Goal: Complete application form: Complete application form

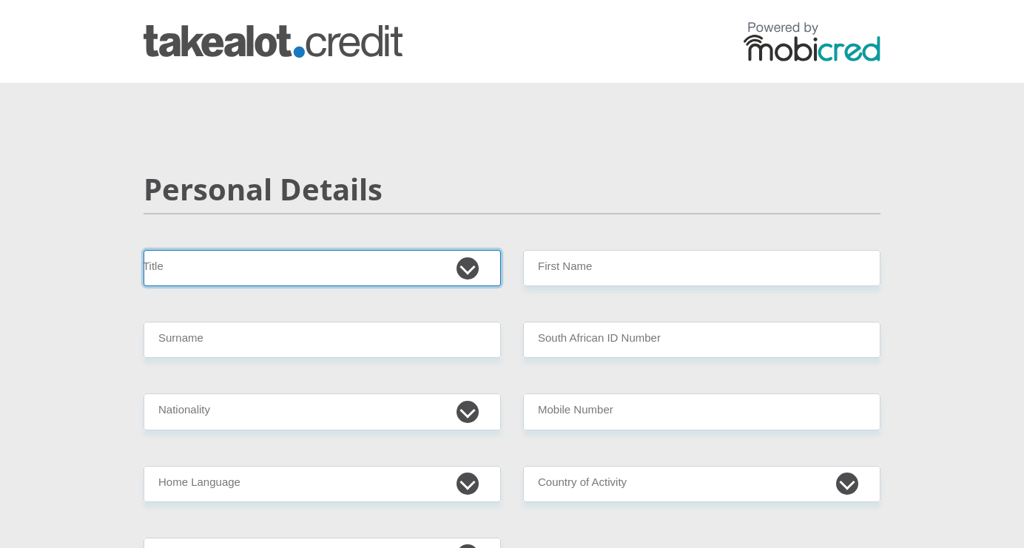
click at [252, 272] on select "Mr Ms Mrs Dr [PERSON_NAME]" at bounding box center [322, 268] width 357 height 36
select select "Ms"
click at [144, 250] on select "Mr Ms Mrs Dr [PERSON_NAME]" at bounding box center [322, 268] width 357 height 36
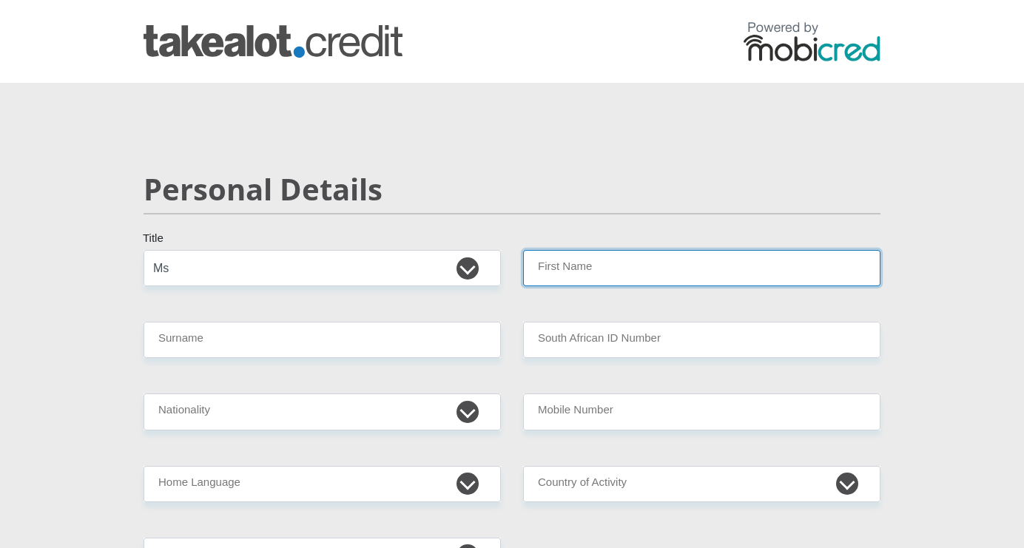
click at [590, 259] on input "First Name" at bounding box center [701, 268] width 357 height 36
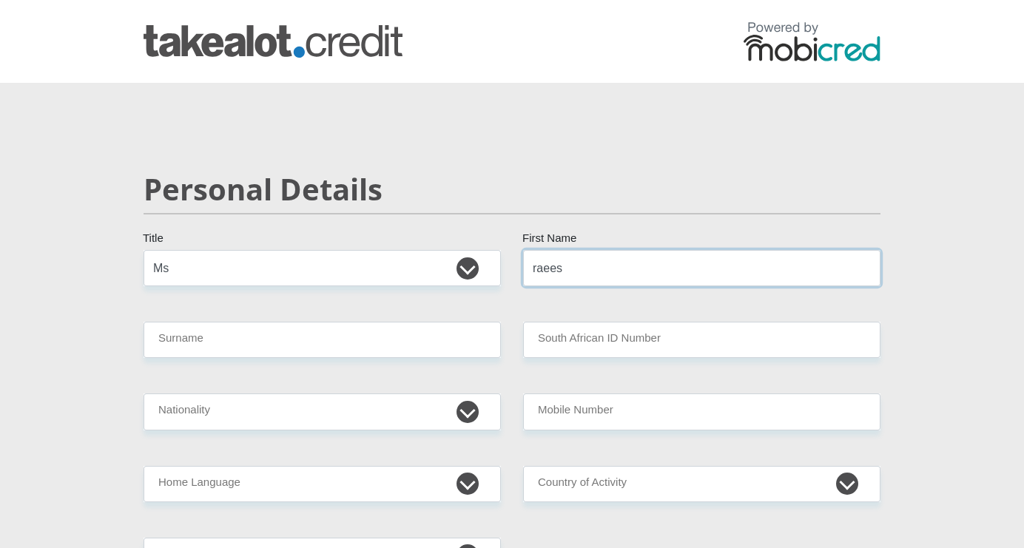
type input "Raeesa"
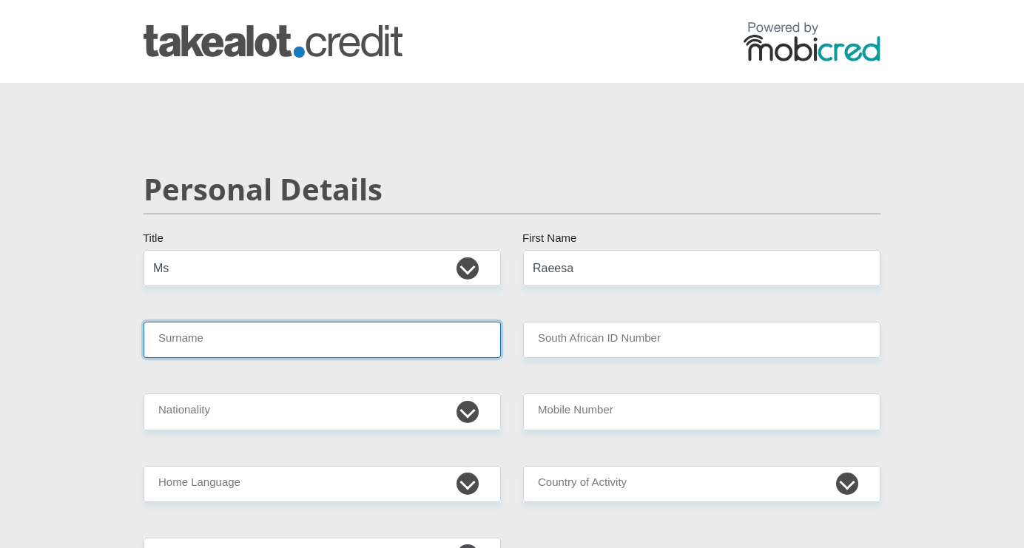
type input "Samaai"
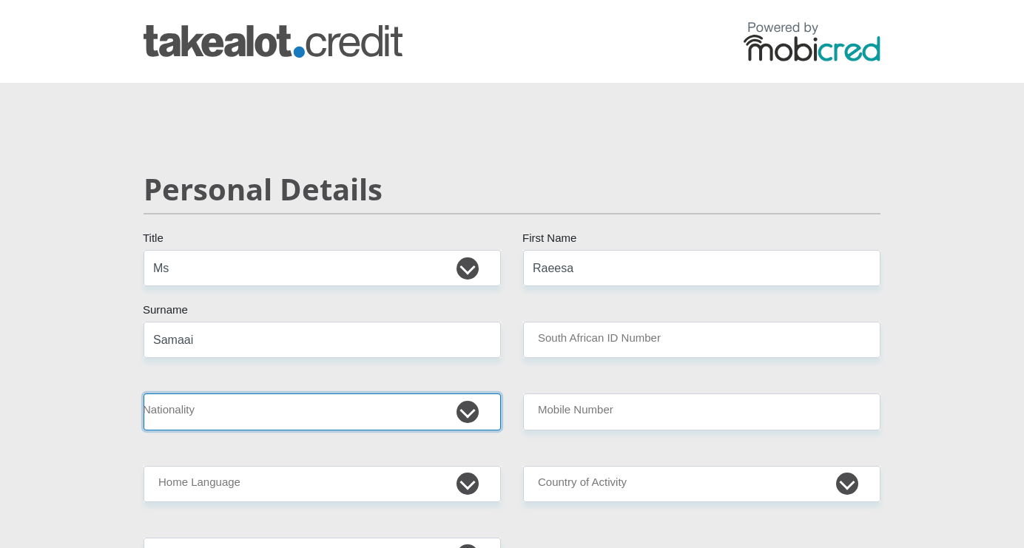
select select "ZAF"
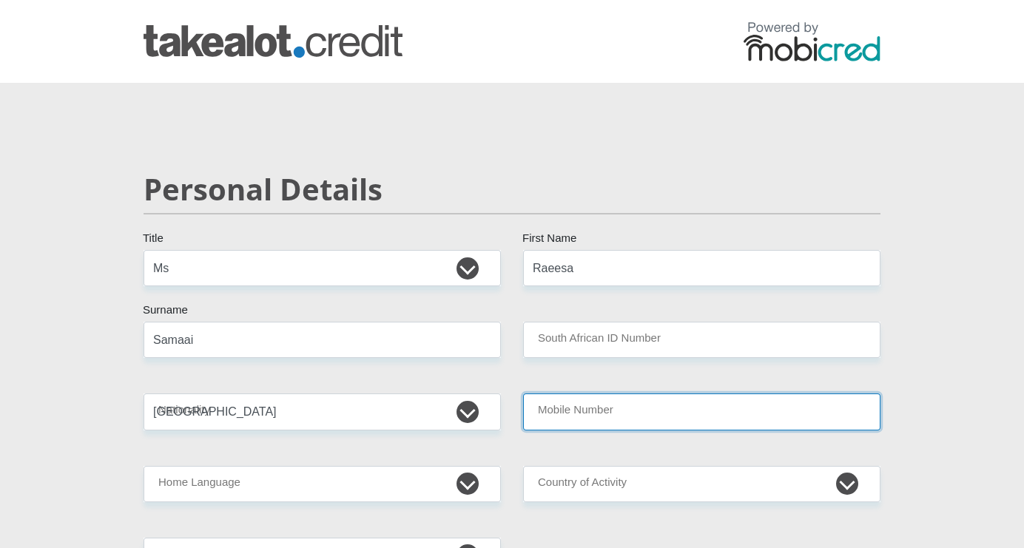
type input "0721700955"
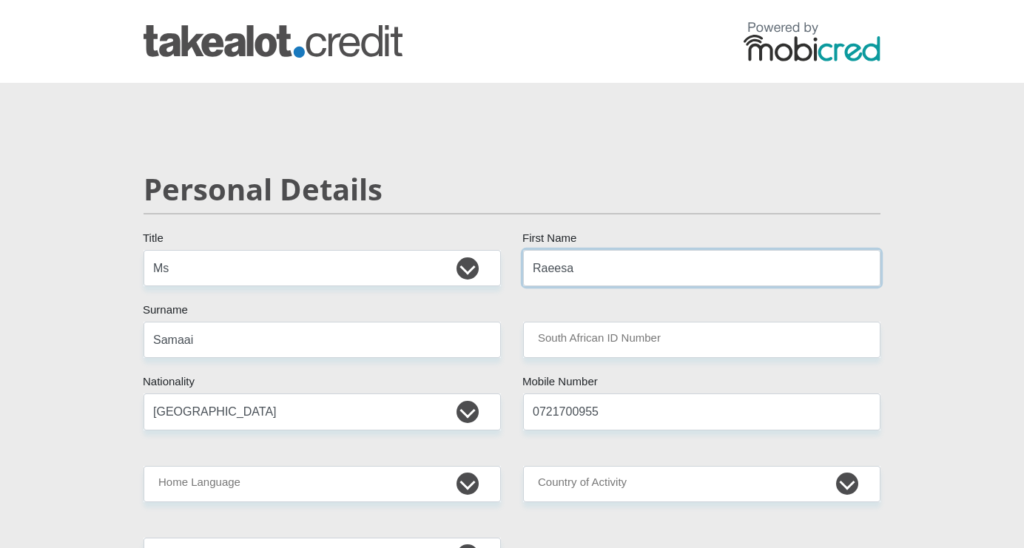
scroll to position [4, 0]
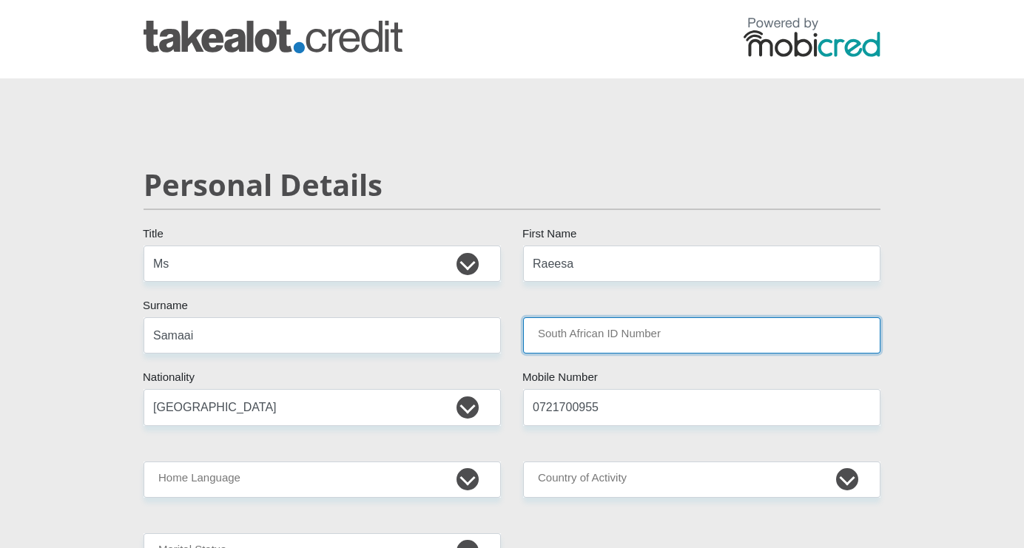
click at [618, 352] on input "South African ID Number" at bounding box center [701, 335] width 357 height 36
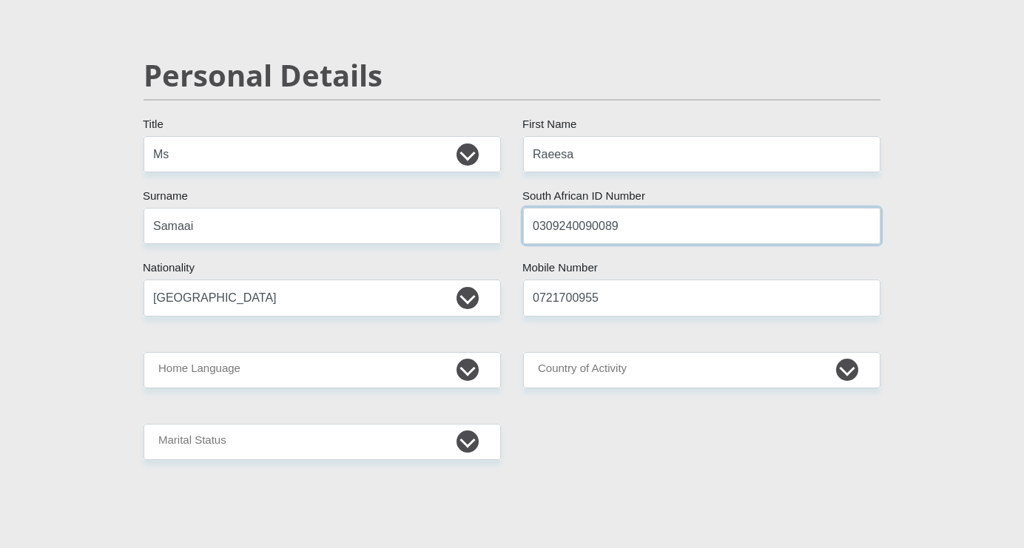
scroll to position [122, 0]
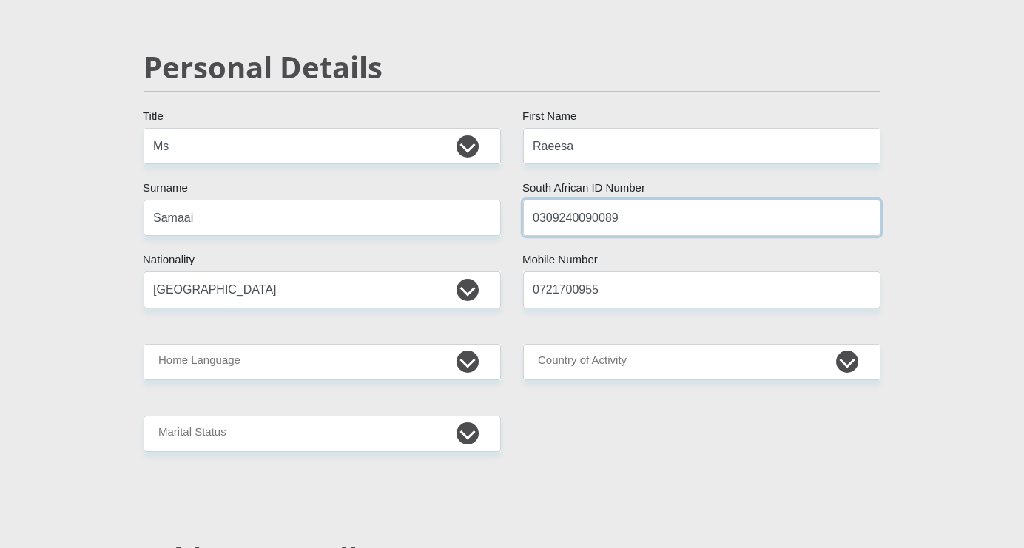
type input "0309240090089"
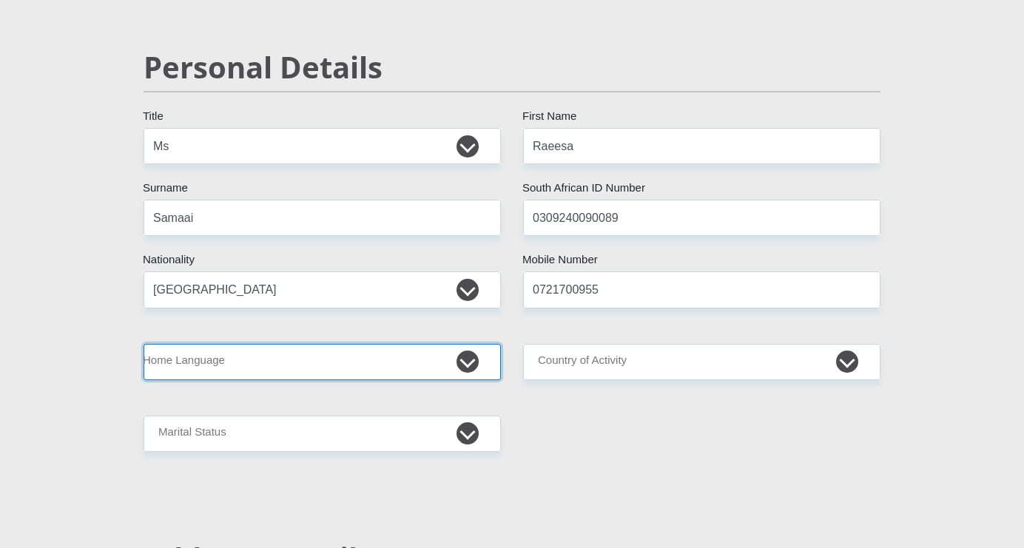
click at [418, 363] on select "Afrikaans English Sepedi South Ndebele Southern Sotho Swati Tsonga Tswana Venda…" at bounding box center [322, 362] width 357 height 36
select select "eng"
click at [144, 344] on select "Afrikaans English Sepedi South Ndebele Southern Sotho Swati Tsonga Tswana Venda…" at bounding box center [322, 362] width 357 height 36
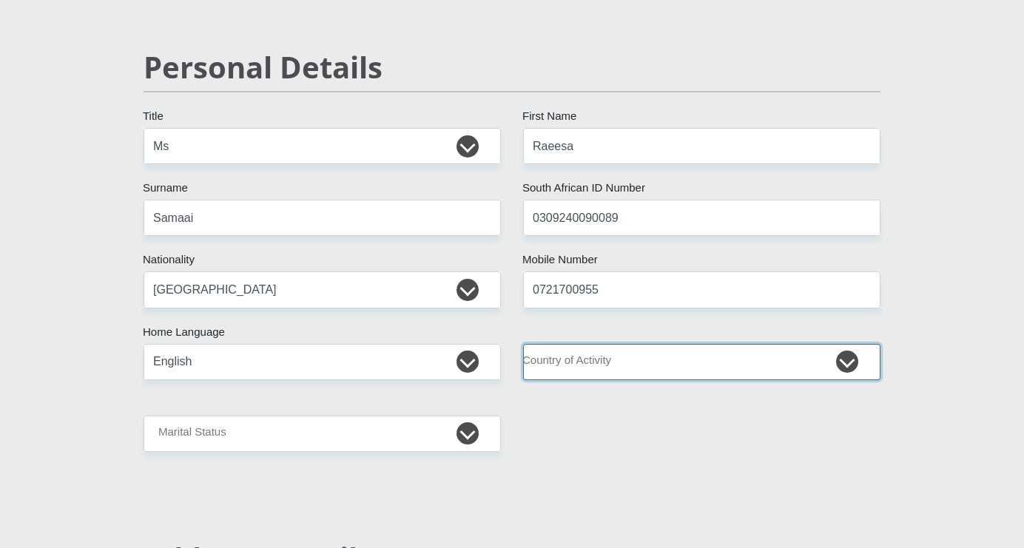
click at [596, 356] on select "[GEOGRAPHIC_DATA] [GEOGRAPHIC_DATA] [GEOGRAPHIC_DATA] [GEOGRAPHIC_DATA] [GEOGRA…" at bounding box center [701, 362] width 357 height 36
select select "ZAF"
click at [523, 344] on select "[GEOGRAPHIC_DATA] [GEOGRAPHIC_DATA] [GEOGRAPHIC_DATA] [GEOGRAPHIC_DATA] [GEOGRA…" at bounding box center [701, 362] width 357 height 36
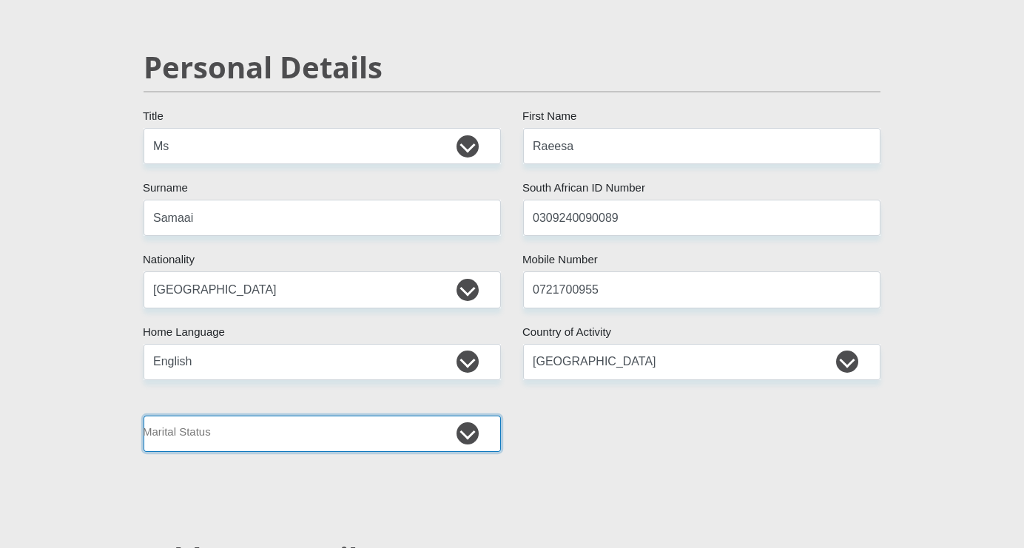
click at [466, 436] on select "Married ANC Single Divorced Widowed Married COP or Customary Law" at bounding box center [322, 434] width 357 height 36
select select "2"
click at [144, 416] on select "Married ANC Single Divorced Widowed Married COP or Customary Law" at bounding box center [322, 434] width 357 height 36
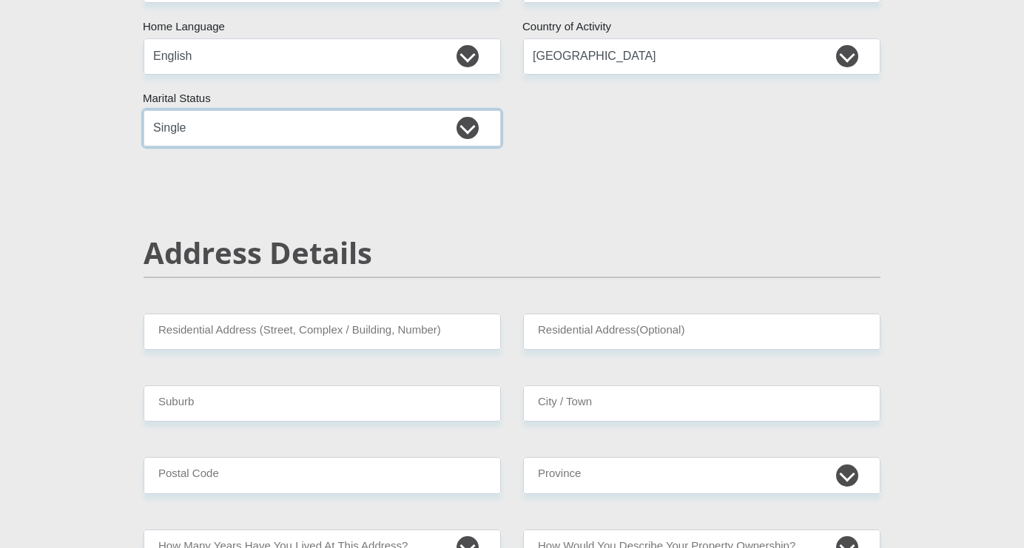
scroll to position [438, 0]
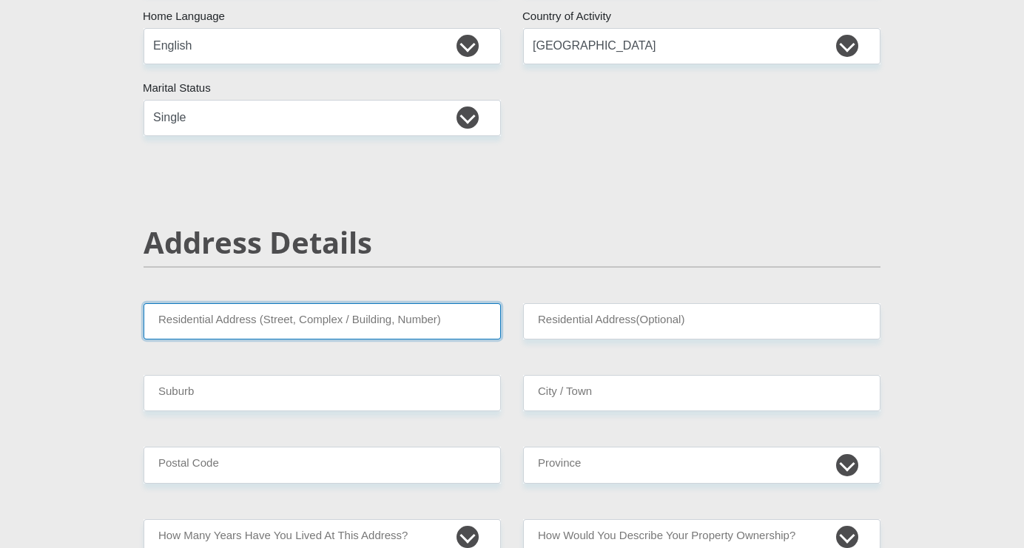
click at [352, 322] on input "Residential Address (Street, Complex / Building, Number)" at bounding box center [322, 321] width 357 height 36
type input "[STREET_ADDRESS]"
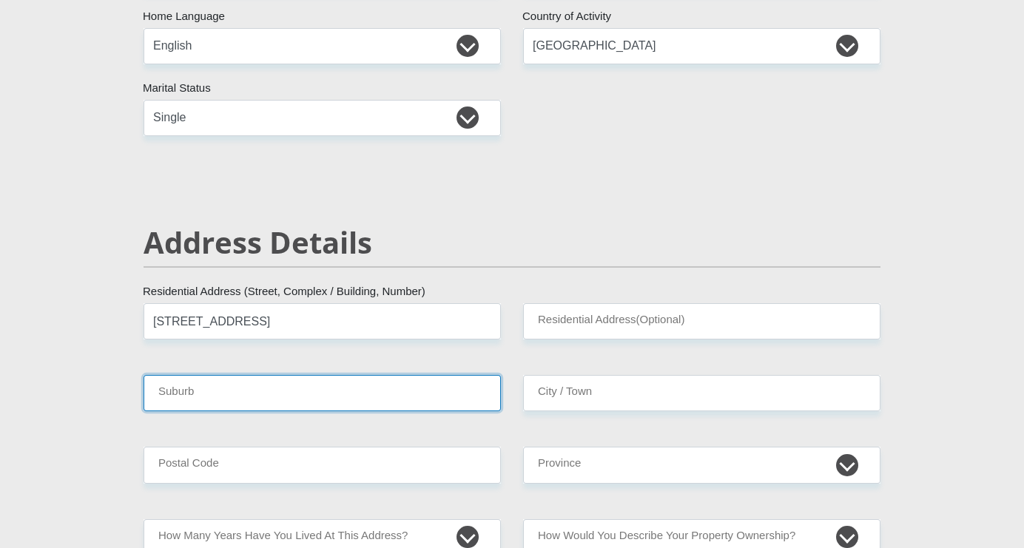
type input "[GEOGRAPHIC_DATA]"
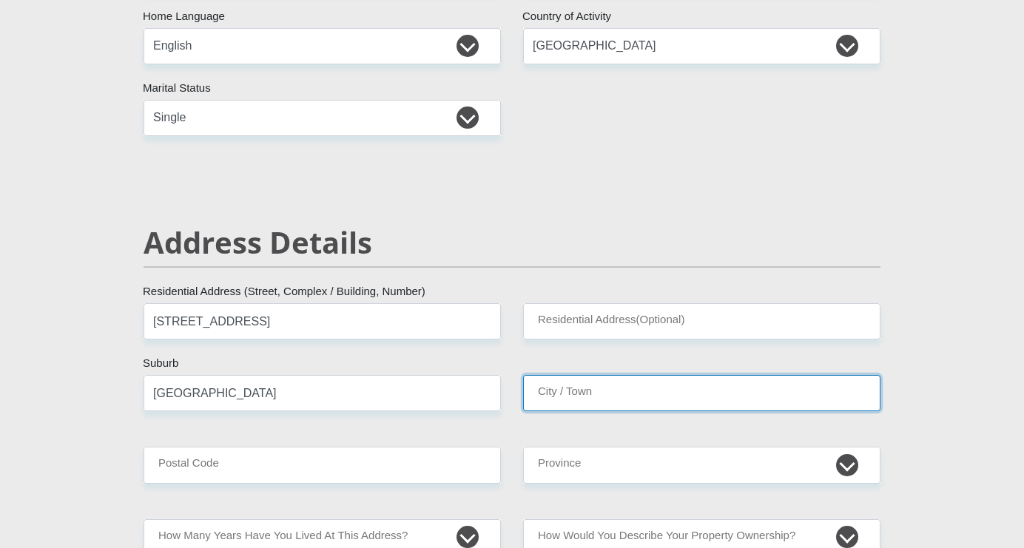
type input "[GEOGRAPHIC_DATA]"
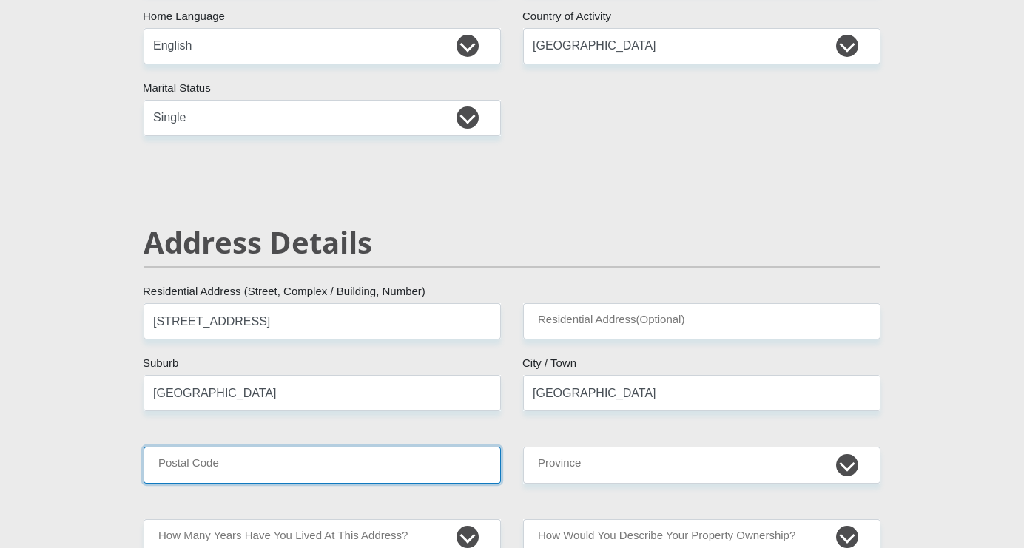
type input "7764"
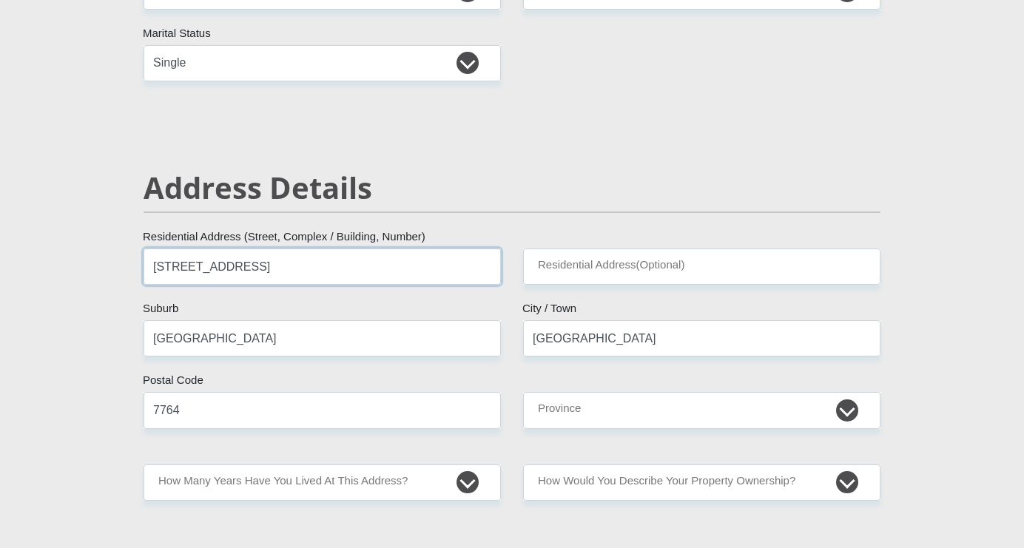
scroll to position [493, 0]
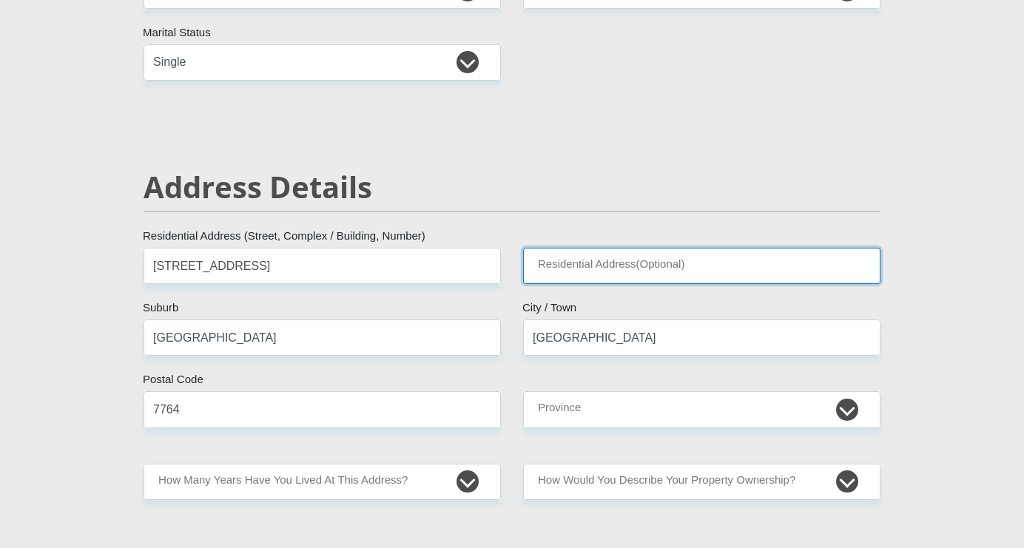
click at [642, 264] on input "Residential Address(Optional)" at bounding box center [701, 266] width 357 height 36
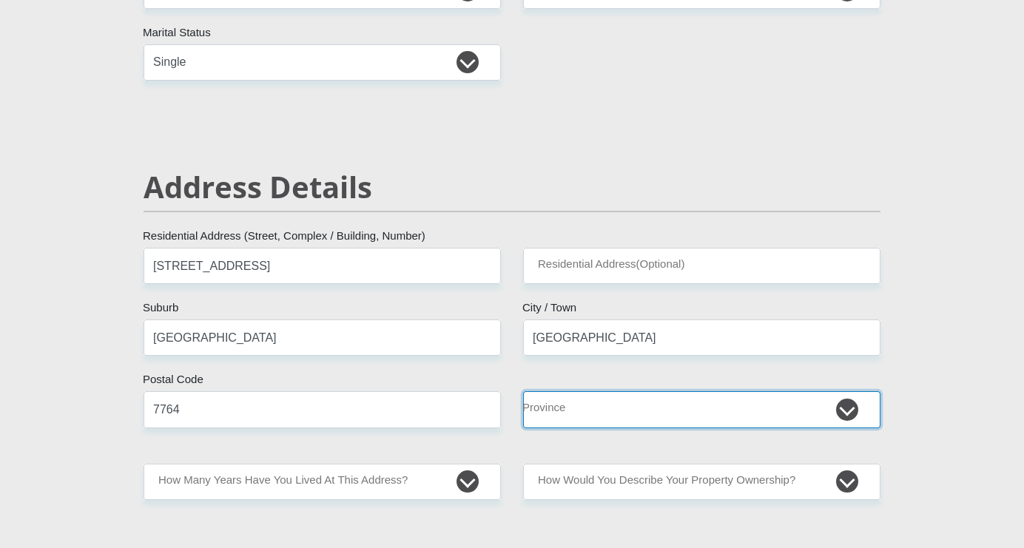
click at [635, 408] on select "Eastern Cape Free State [GEOGRAPHIC_DATA] [GEOGRAPHIC_DATA][DATE] [GEOGRAPHIC_D…" at bounding box center [701, 409] width 357 height 36
select select "Western Cape"
click at [523, 391] on select "Eastern Cape Free State [GEOGRAPHIC_DATA] [GEOGRAPHIC_DATA][DATE] [GEOGRAPHIC_D…" at bounding box center [701, 409] width 357 height 36
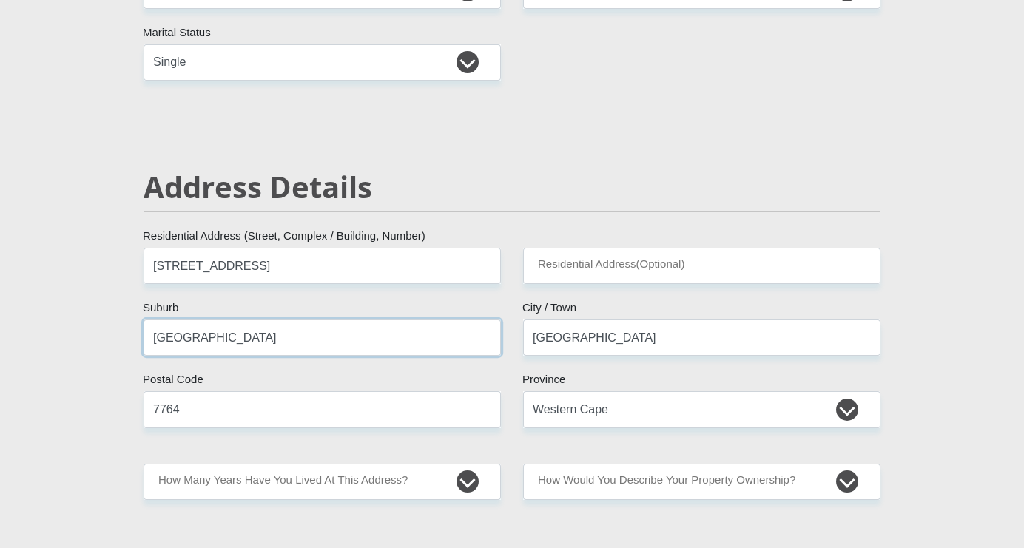
click at [246, 339] on input "[GEOGRAPHIC_DATA]" at bounding box center [322, 338] width 357 height 36
type input "C"
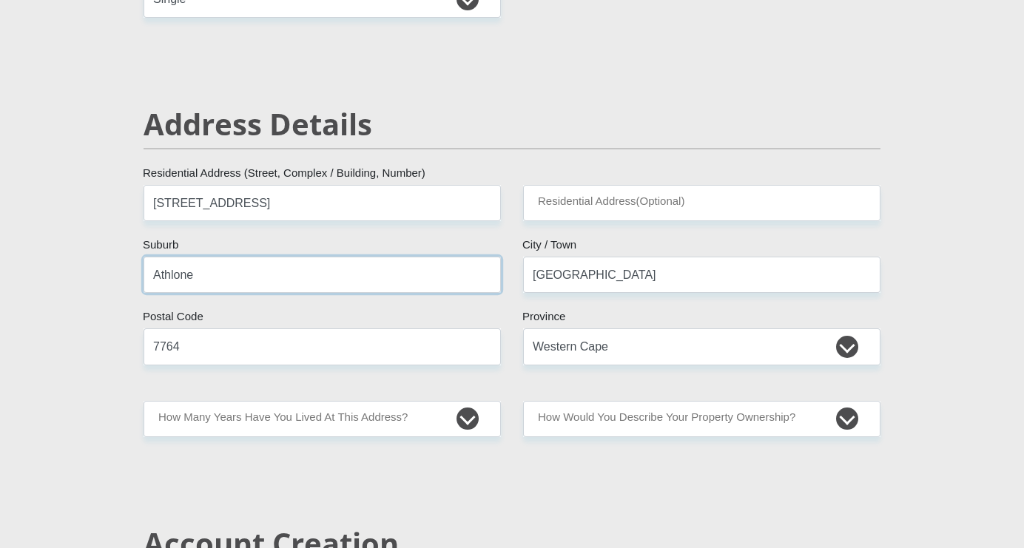
scroll to position [558, 0]
type input "Athlone"
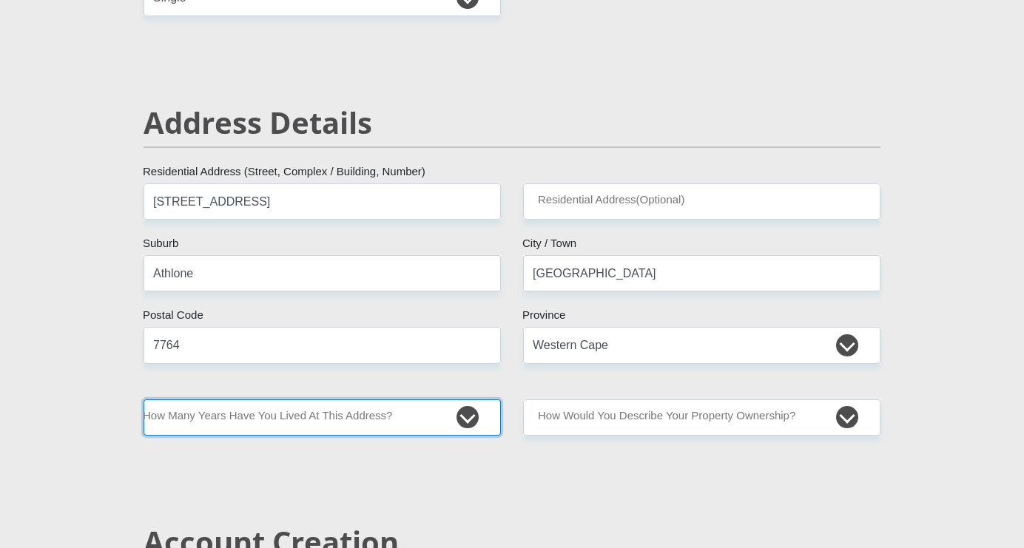
click at [468, 416] on select "less than 1 year 1-3 years 3-5 years 5+ years" at bounding box center [322, 418] width 357 height 36
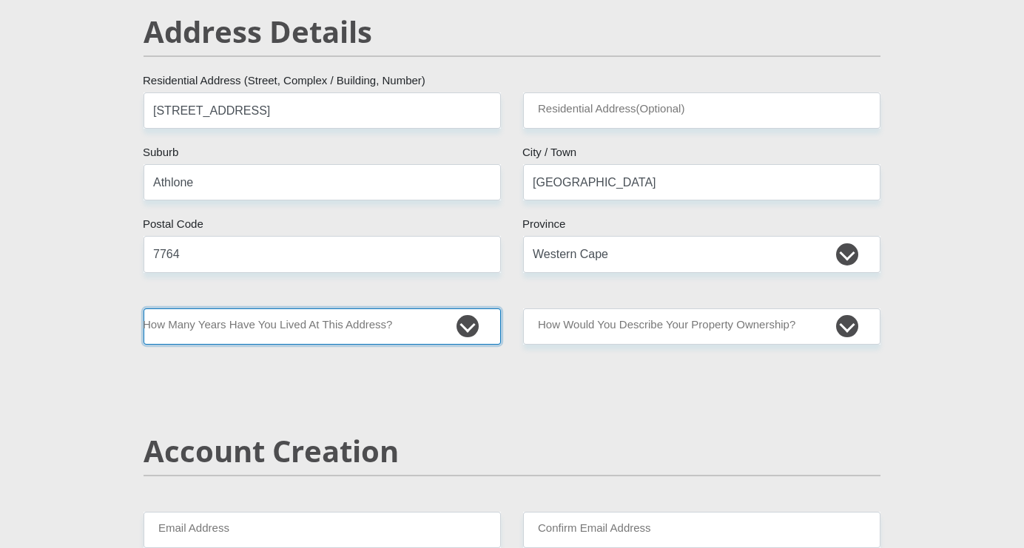
scroll to position [650, 0]
click at [474, 320] on select "less than 1 year 1-3 years 3-5 years 5+ years" at bounding box center [322, 326] width 357 height 36
select select "5"
click at [144, 308] on select "less than 1 year 1-3 years 3-5 years 5+ years" at bounding box center [322, 326] width 357 height 36
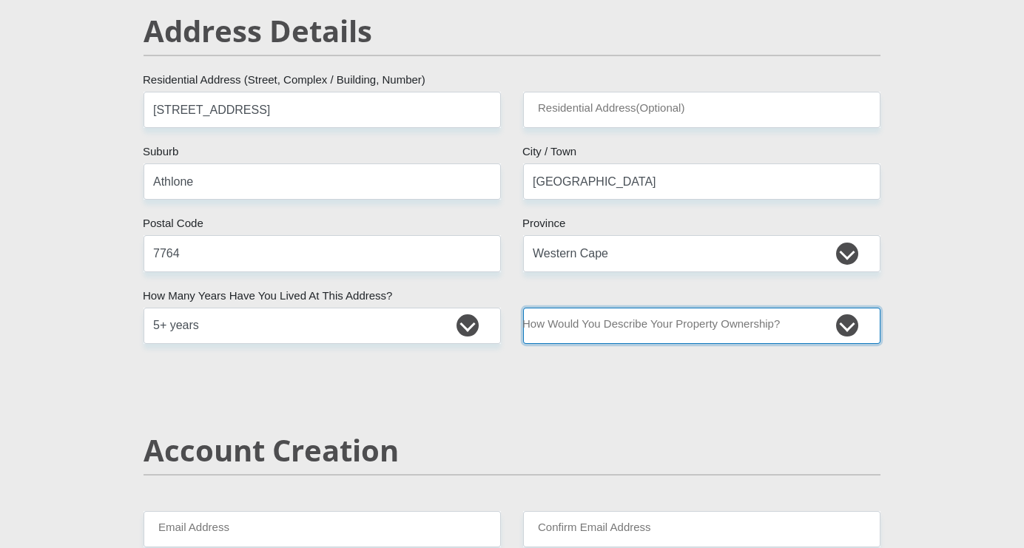
click at [728, 329] on select "Owned Rented Family Owned Company Dwelling" at bounding box center [701, 326] width 357 height 36
select select "parents"
click at [523, 308] on select "Owned Rented Family Owned Company Dwelling" at bounding box center [701, 326] width 357 height 36
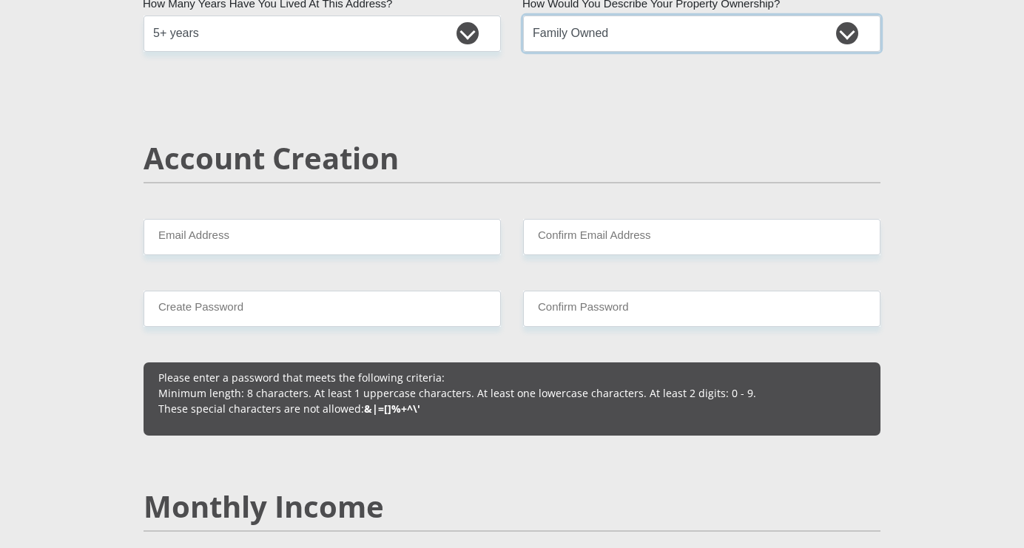
scroll to position [943, 0]
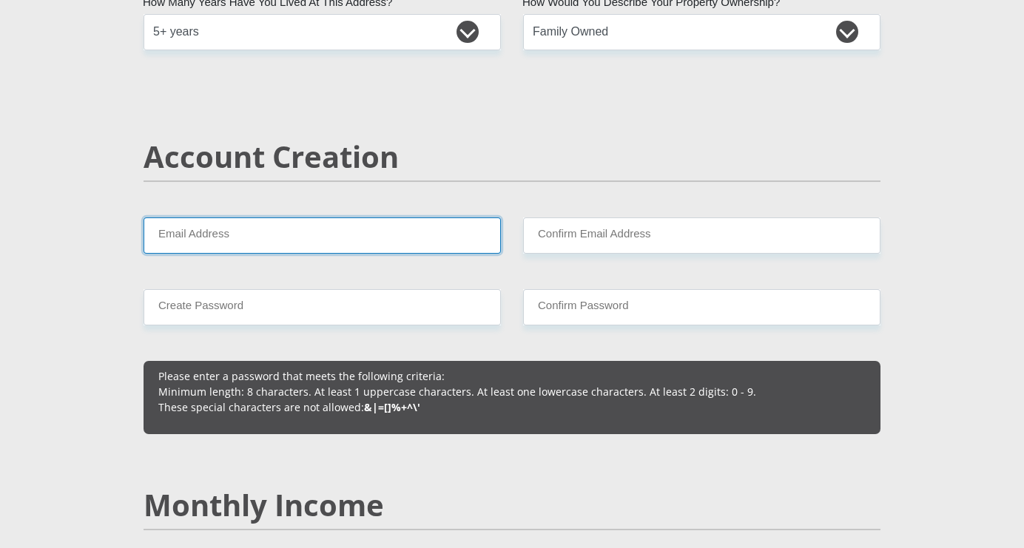
click at [476, 244] on input "Email Address" at bounding box center [322, 236] width 357 height 36
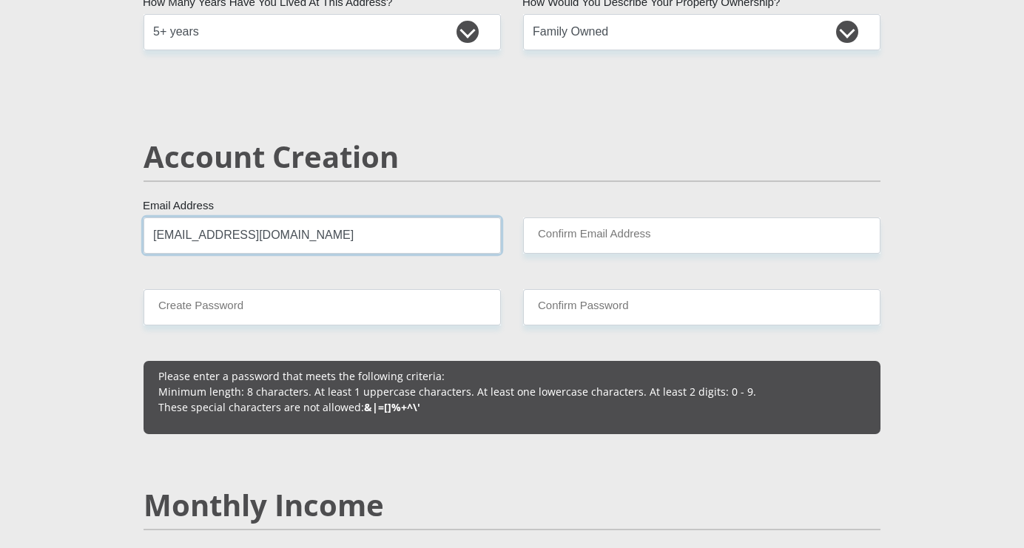
type input "[EMAIL_ADDRESS][DOMAIN_NAME]"
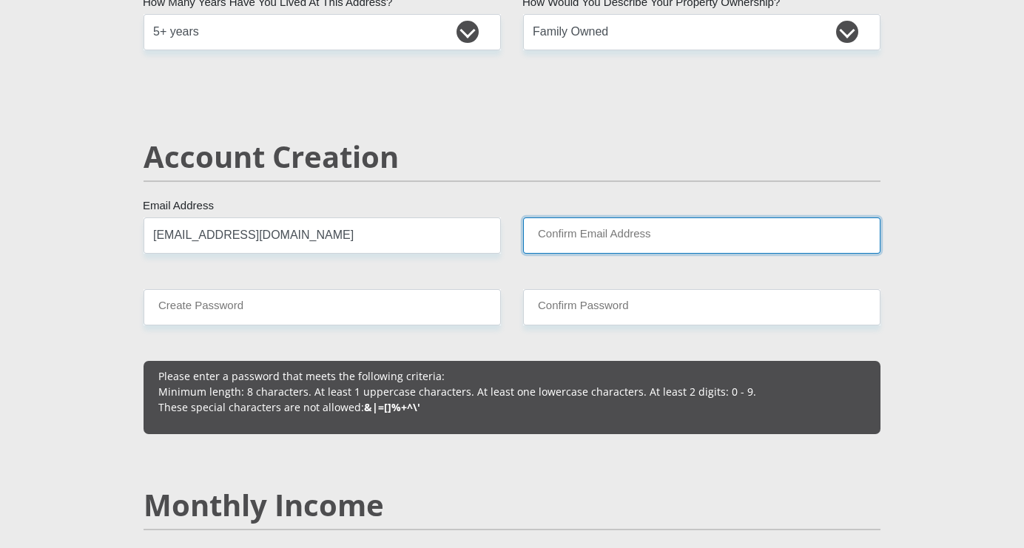
click at [651, 224] on input "Confirm Email Address" at bounding box center [701, 236] width 357 height 36
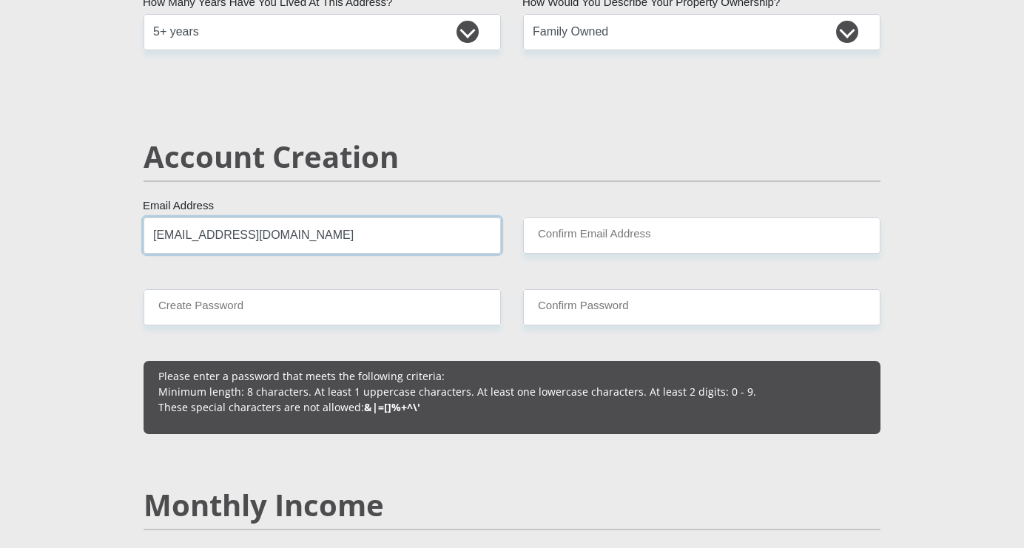
click at [334, 237] on input "[EMAIL_ADDRESS][DOMAIN_NAME]" at bounding box center [322, 236] width 357 height 36
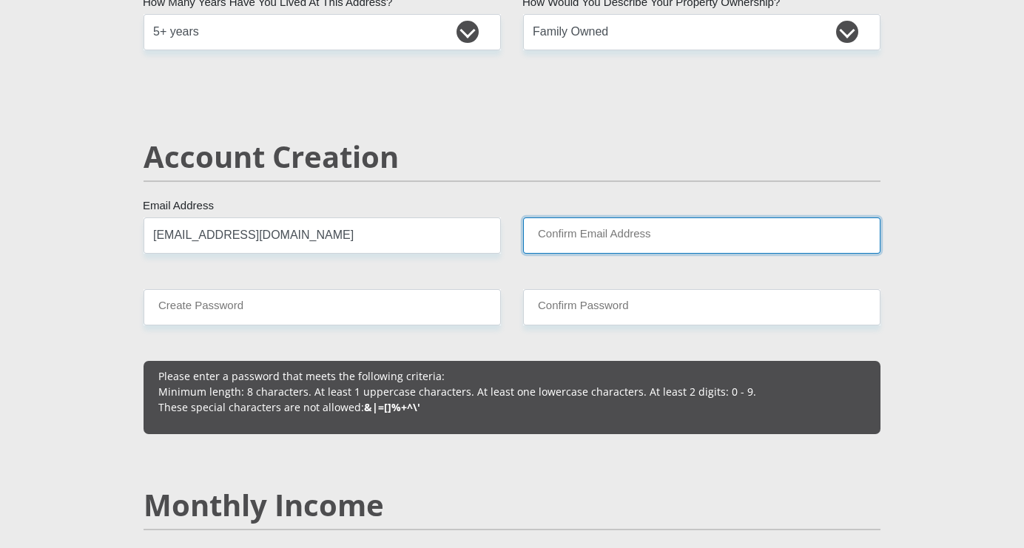
click at [560, 240] on input "Confirm Email Address" at bounding box center [701, 236] width 357 height 36
paste input "[EMAIL_ADDRESS][DOMAIN_NAME]"
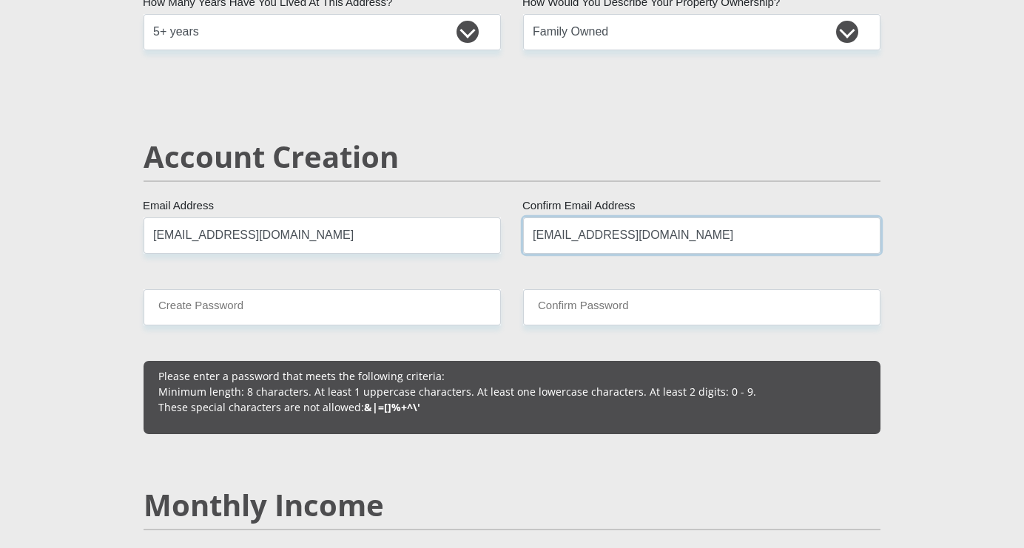
type input "[EMAIL_ADDRESS][DOMAIN_NAME]"
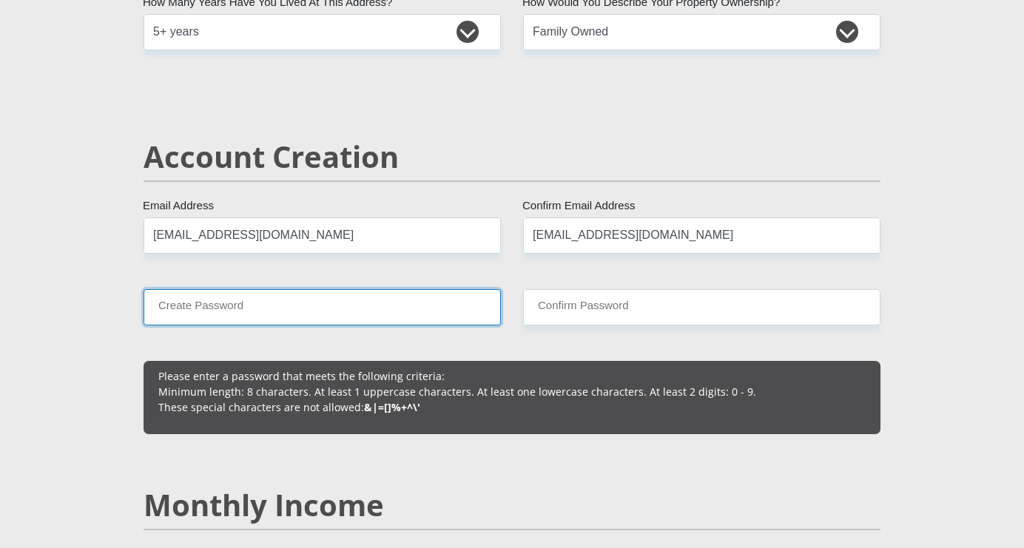
click at [291, 309] on input "Create Password" at bounding box center [322, 307] width 357 height 36
type input "r"
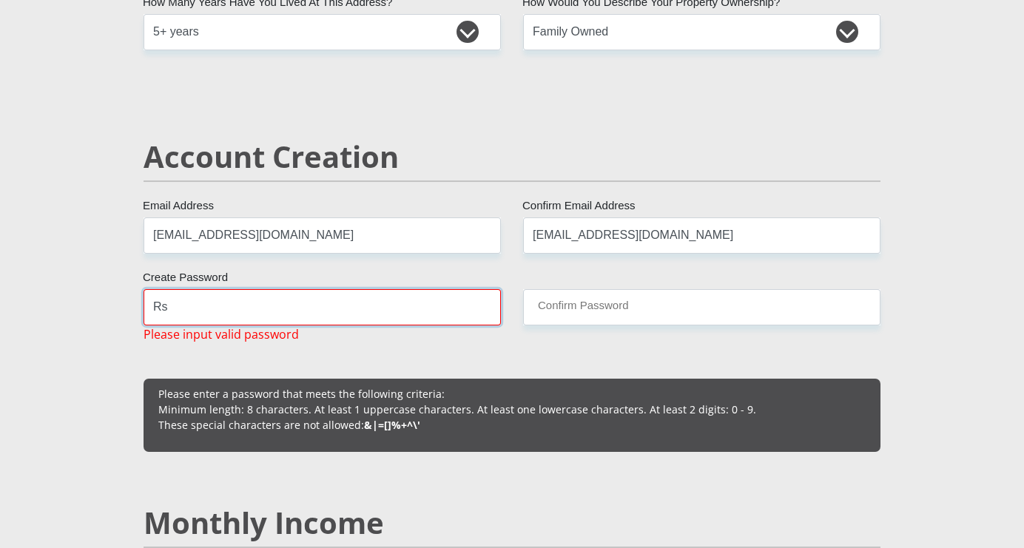
type input "R"
click at [198, 304] on input "Create Password" at bounding box center [322, 307] width 357 height 36
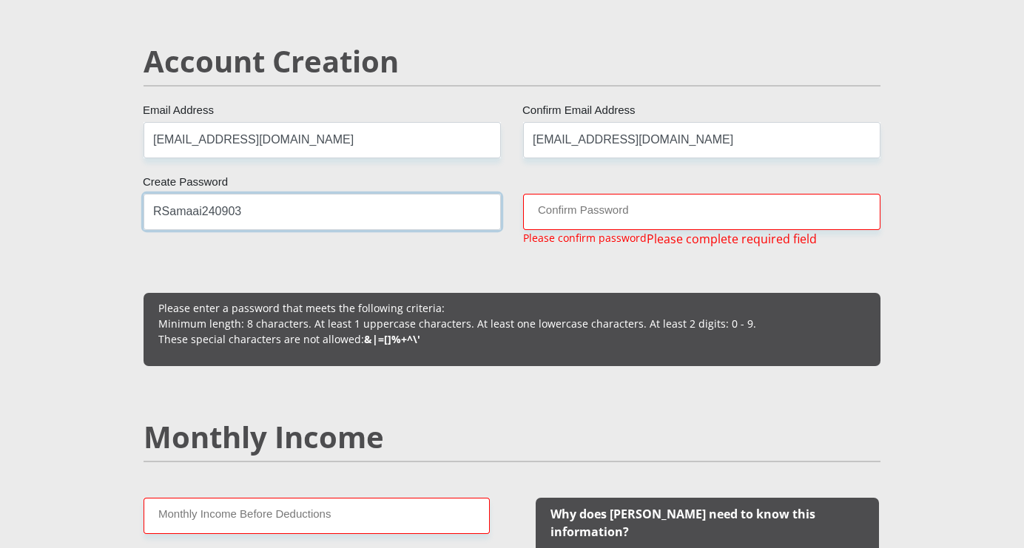
click at [238, 230] on div "RSamaai240903 Create Password Please input valid password" at bounding box center [322, 226] width 380 height 64
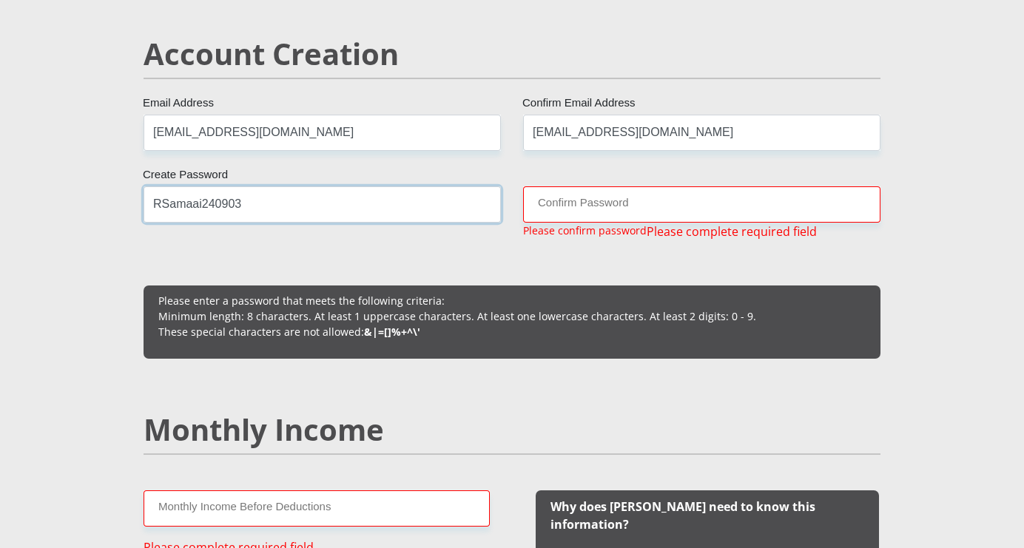
scroll to position [1047, 0]
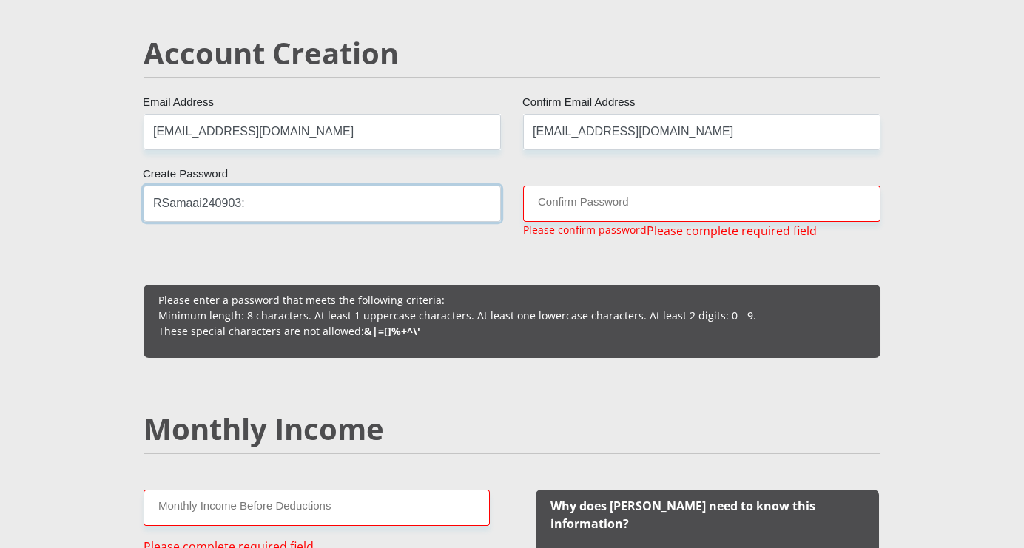
click at [303, 203] on input "RSamaai240903:)" at bounding box center [322, 204] width 357 height 36
type input "RSamaai240903:)"
click at [596, 202] on input "Confirm Password" at bounding box center [701, 204] width 357 height 36
paste input "RSamaai240903:)"
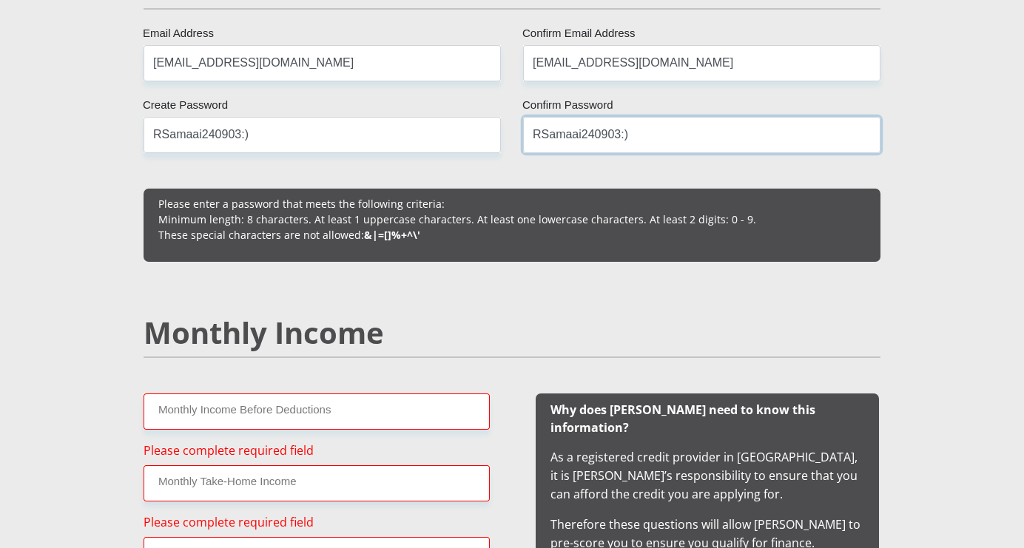
scroll to position [1102, 0]
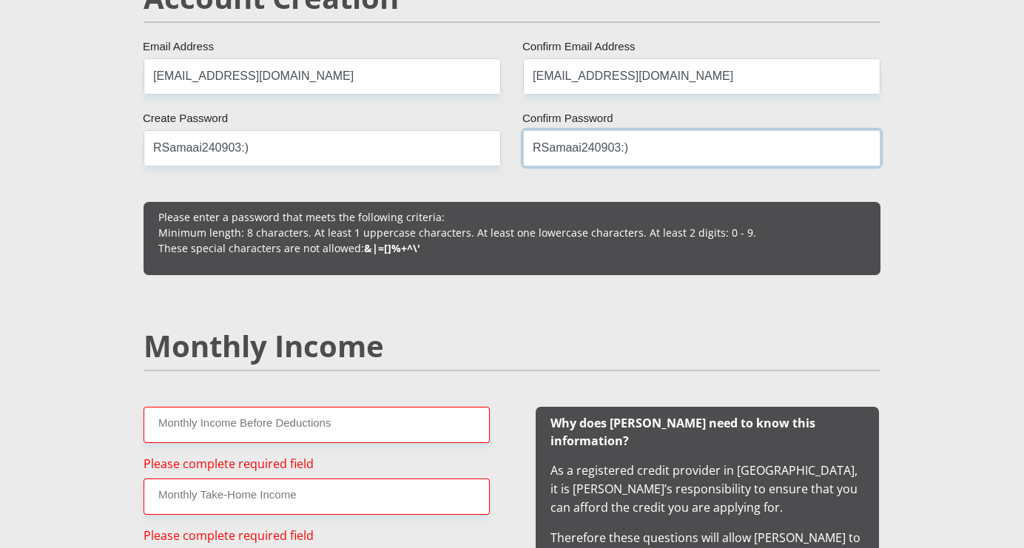
type input "RSamaai240903:)"
click at [289, 78] on input "[EMAIL_ADDRESS][DOMAIN_NAME]" at bounding box center [322, 76] width 357 height 36
click at [591, 73] on input "[EMAIL_ADDRESS][DOMAIN_NAME]" at bounding box center [701, 76] width 357 height 36
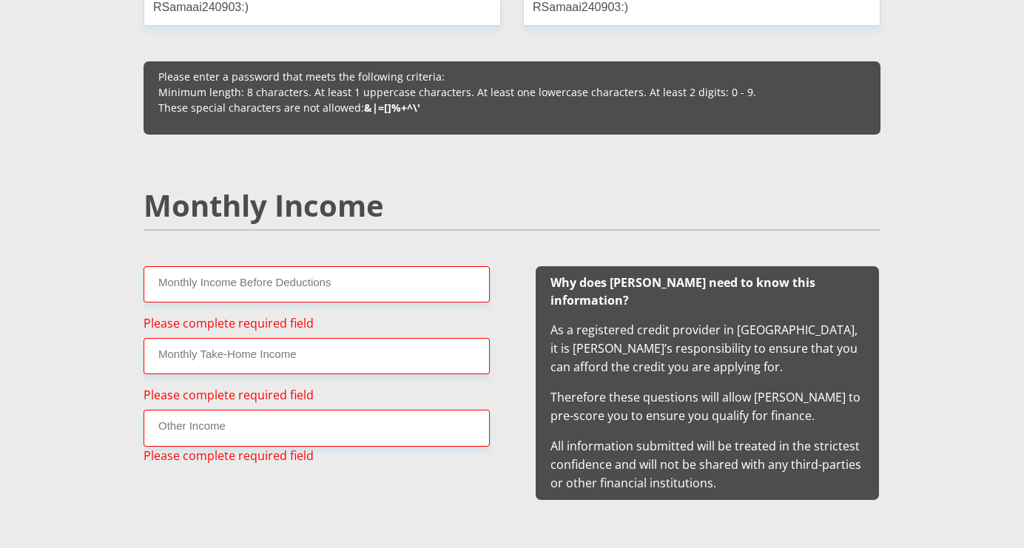
scroll to position [1259, 0]
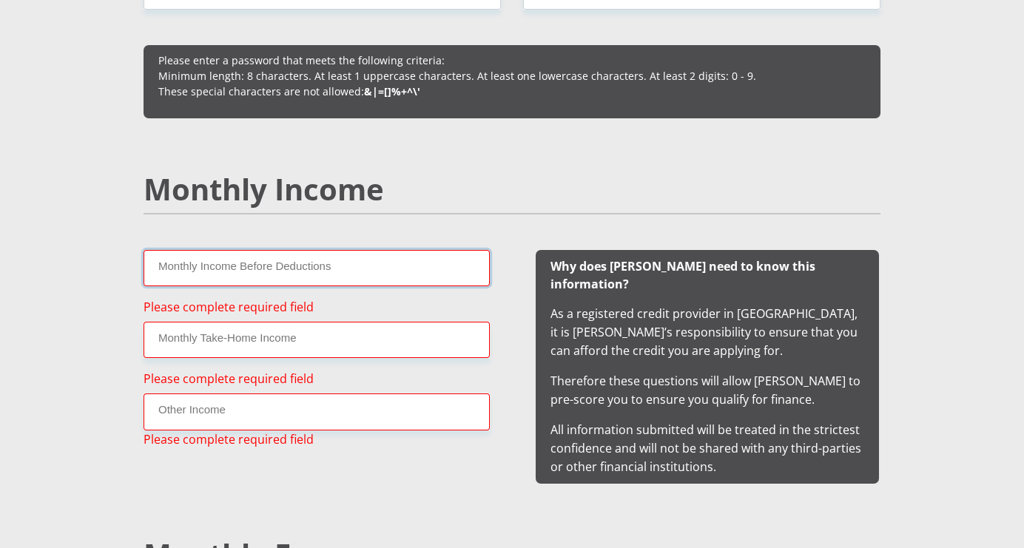
click at [333, 272] on input "Monthly Income Before Deductions" at bounding box center [317, 268] width 346 height 36
click at [246, 341] on input "Monthly Take-Home Income" at bounding box center [317, 340] width 346 height 36
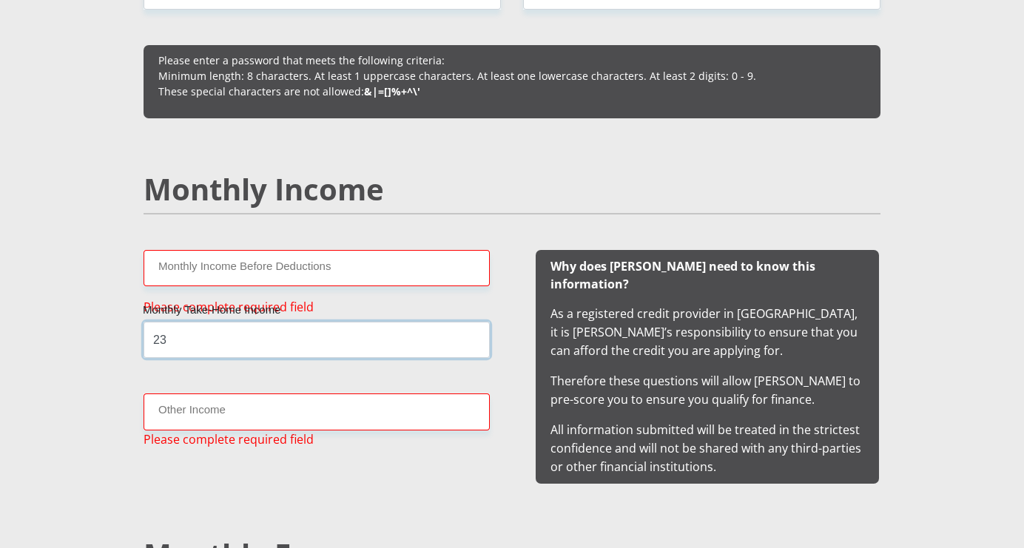
type input "2"
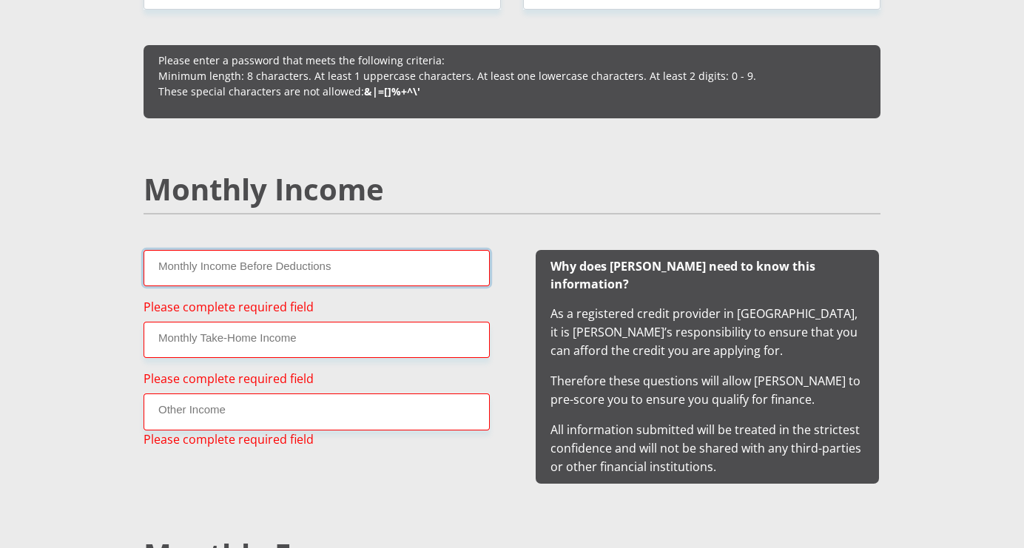
click at [264, 270] on input "Monthly Income Before Deductions" at bounding box center [317, 268] width 346 height 36
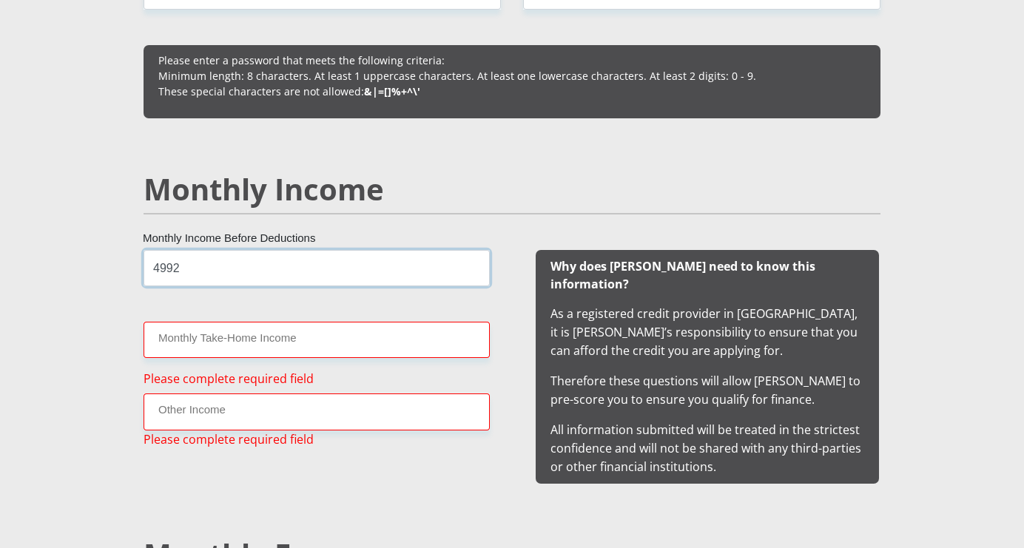
type input "4992"
click at [198, 348] on input "Monthly Take-Home Income" at bounding box center [317, 340] width 346 height 36
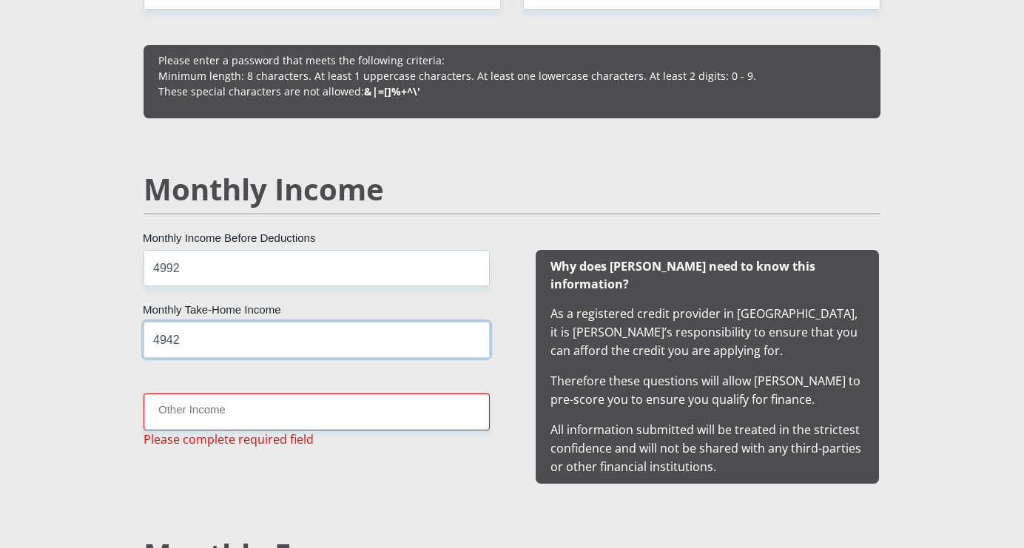
type input "4942"
click at [247, 412] on input "Other Income" at bounding box center [317, 412] width 346 height 36
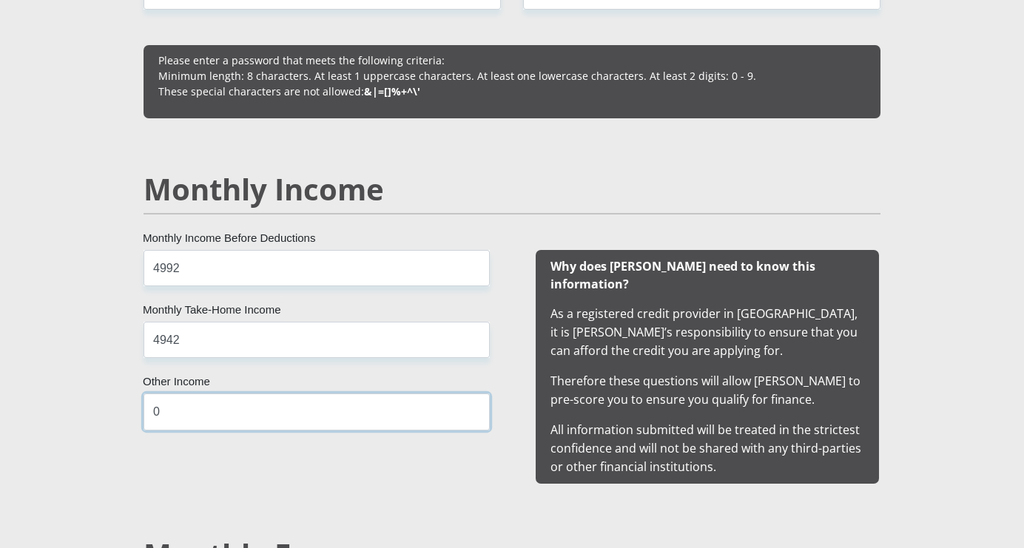
type input "0"
click at [260, 457] on div "4992 Monthly Income Before Deductions 4942 Monthly Take-Home Income 0 Other Inc…" at bounding box center [316, 367] width 391 height 234
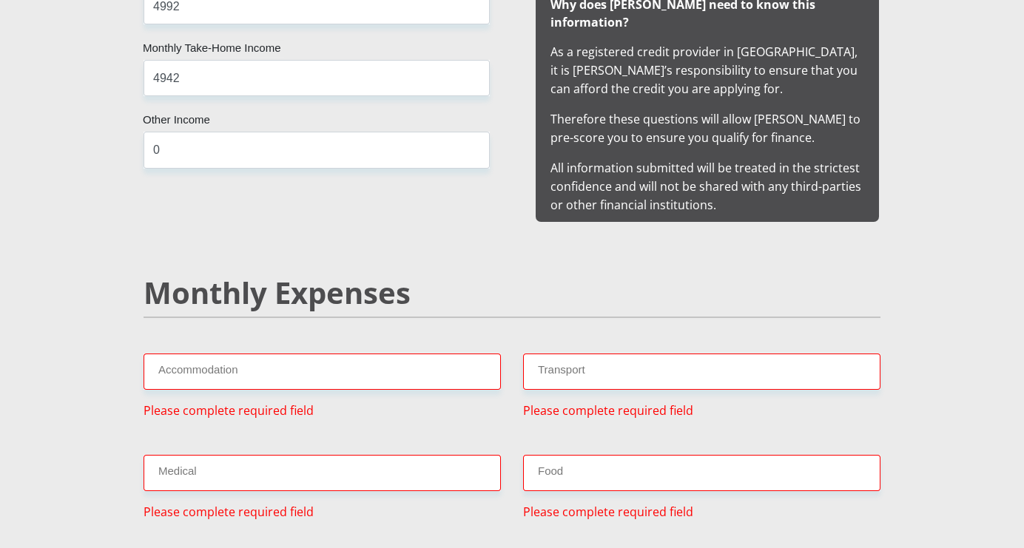
scroll to position [1523, 0]
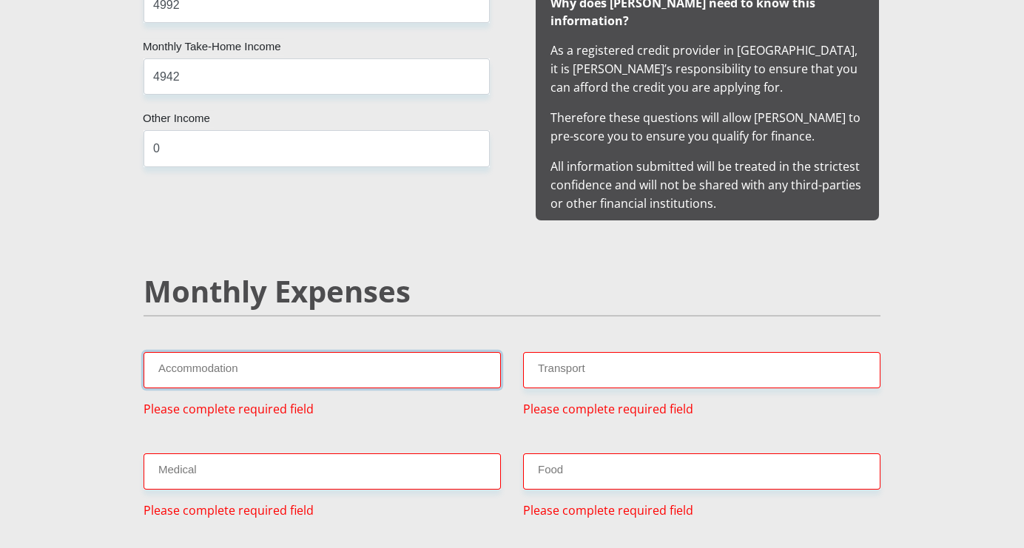
click at [236, 355] on input "Accommodation" at bounding box center [322, 370] width 357 height 36
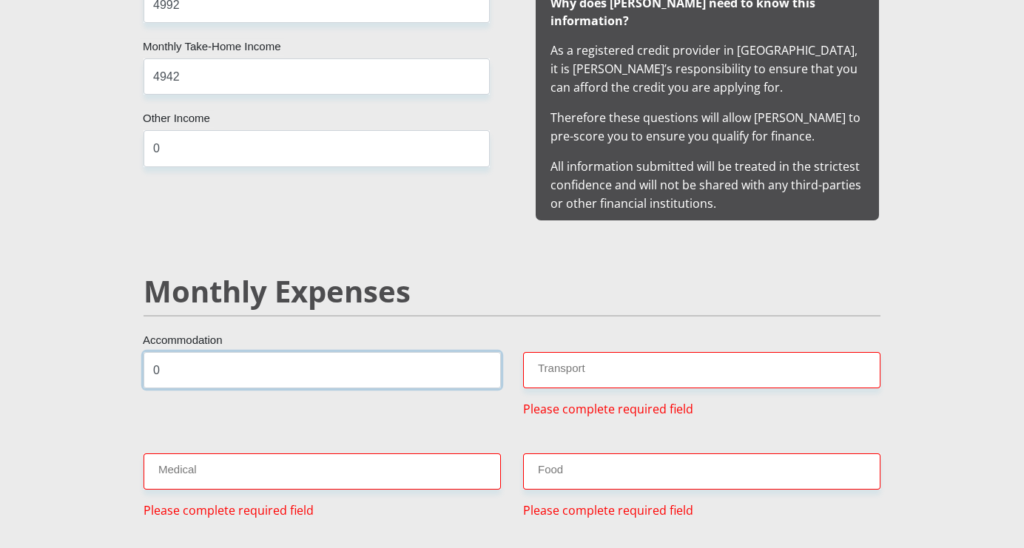
type input "0"
click at [555, 352] on input "Transport" at bounding box center [701, 370] width 357 height 36
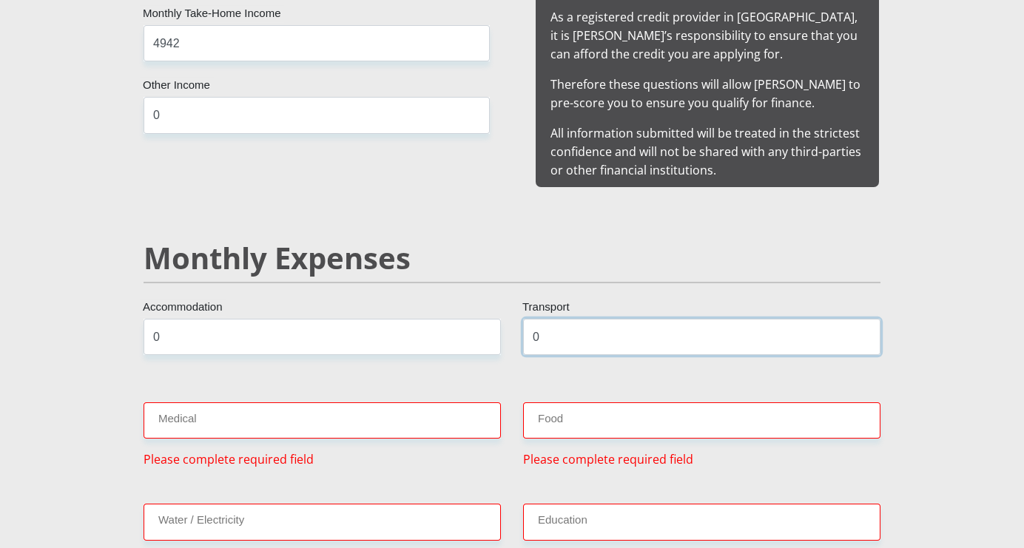
scroll to position [1557, 0]
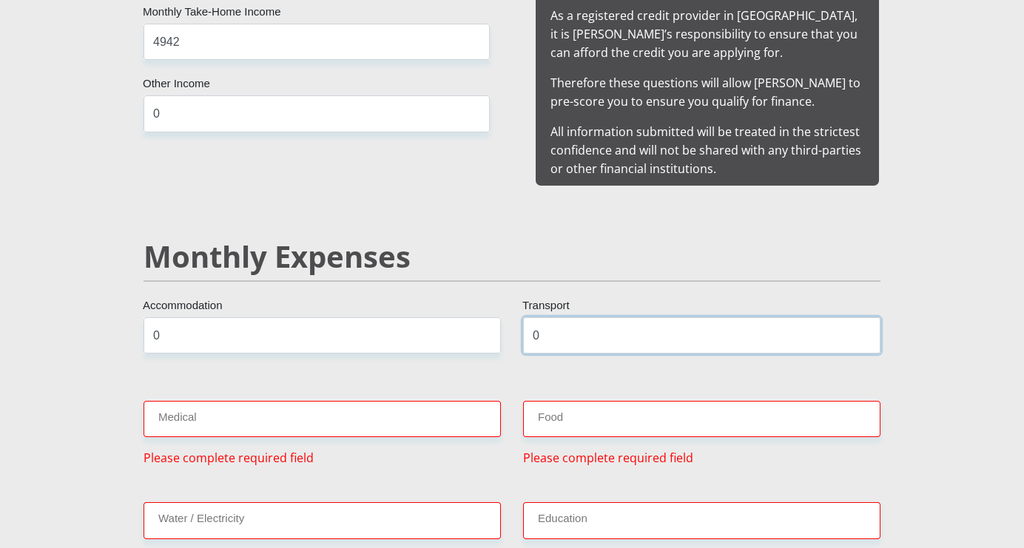
type input "0"
click at [256, 401] on input "Medical" at bounding box center [322, 419] width 357 height 36
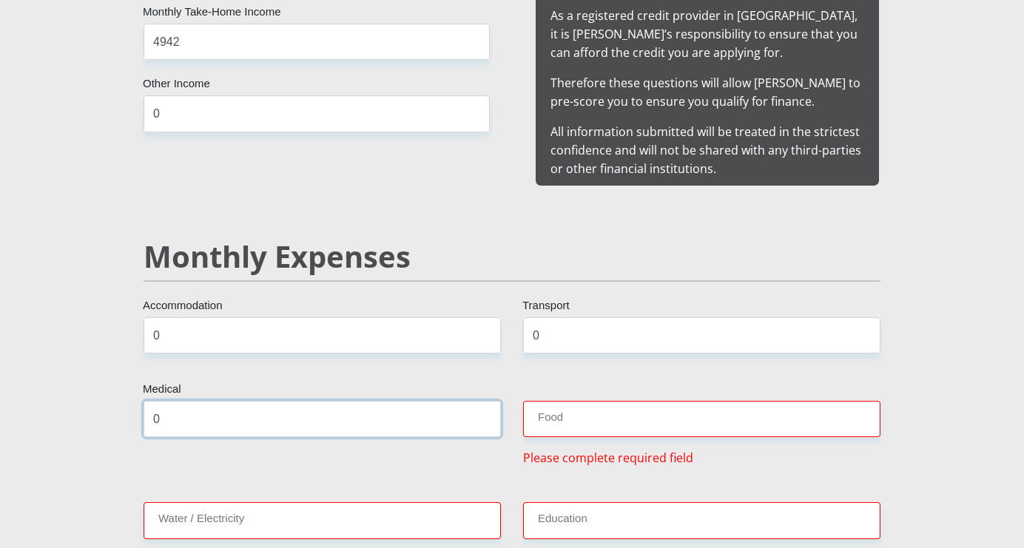
type input "0"
click at [561, 401] on input "Food" at bounding box center [701, 419] width 357 height 36
type input "5"
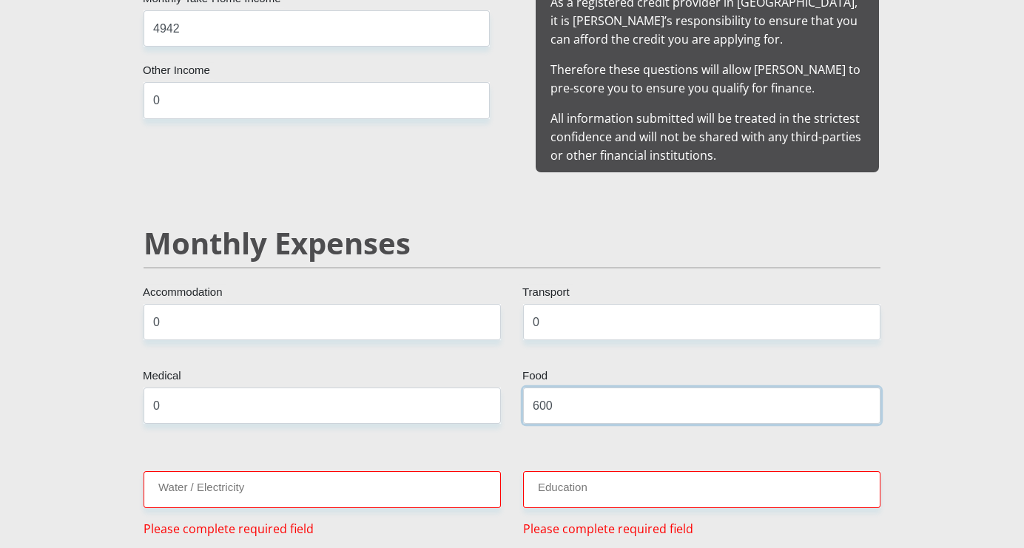
scroll to position [1572, 0]
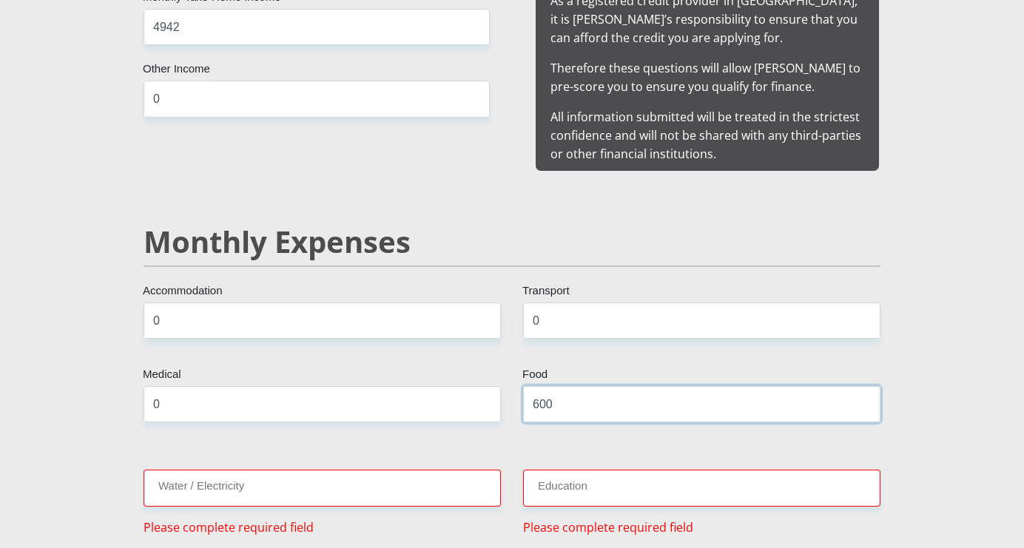
type input "600"
click at [267, 470] on input "Water / Electricity" at bounding box center [322, 488] width 357 height 36
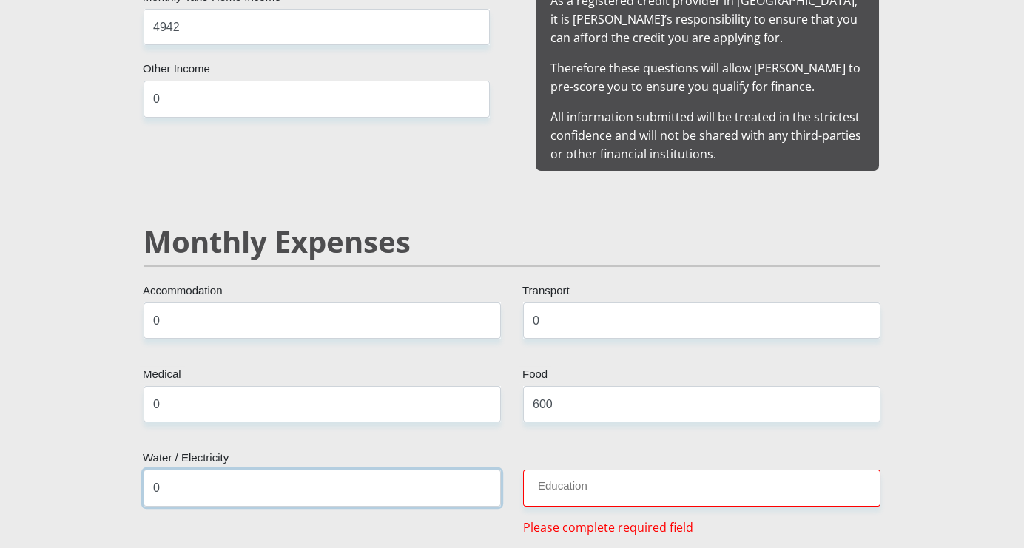
type input "0"
click at [602, 470] on input "Education" at bounding box center [701, 488] width 357 height 36
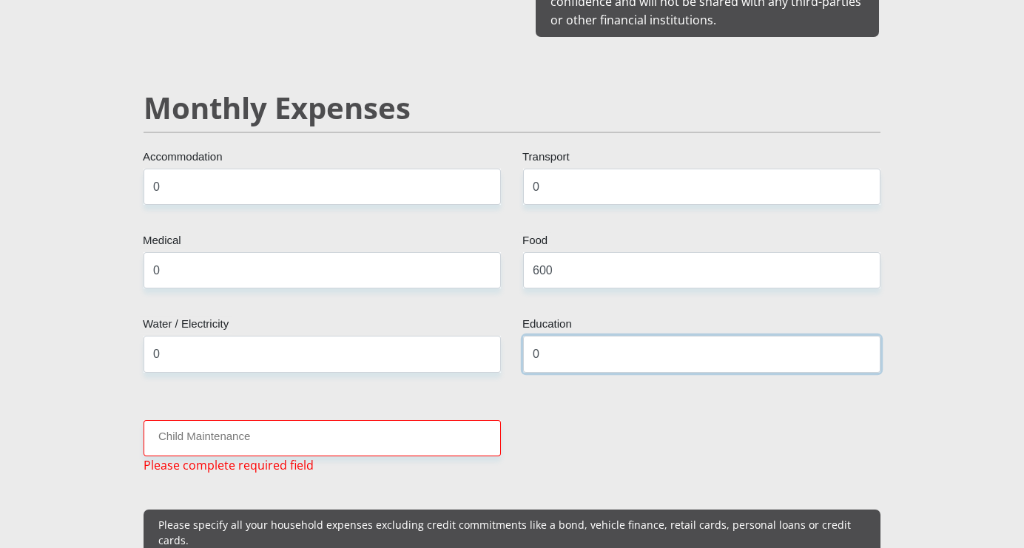
scroll to position [1710, 0]
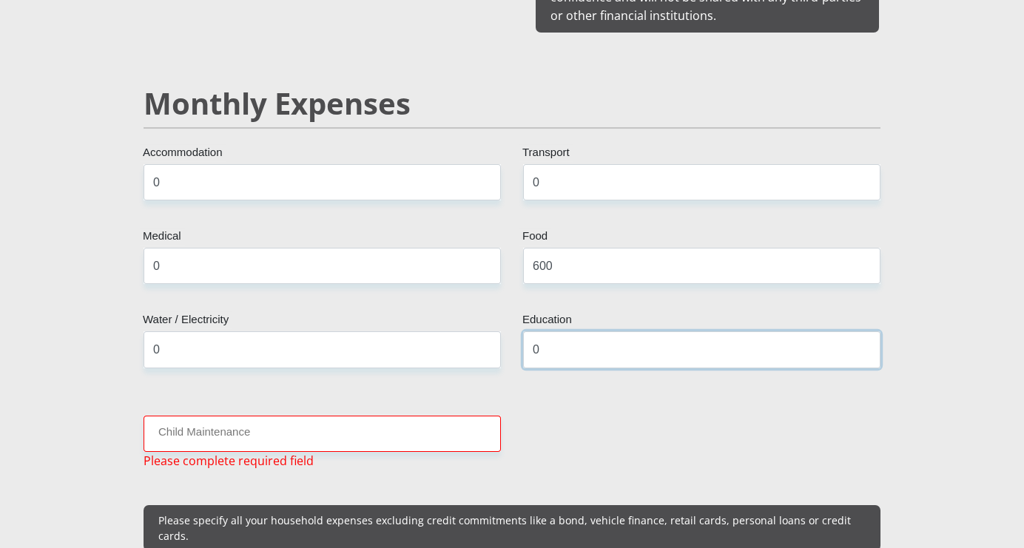
type input "0"
click at [382, 416] on input "Child Maintenance" at bounding box center [322, 434] width 357 height 36
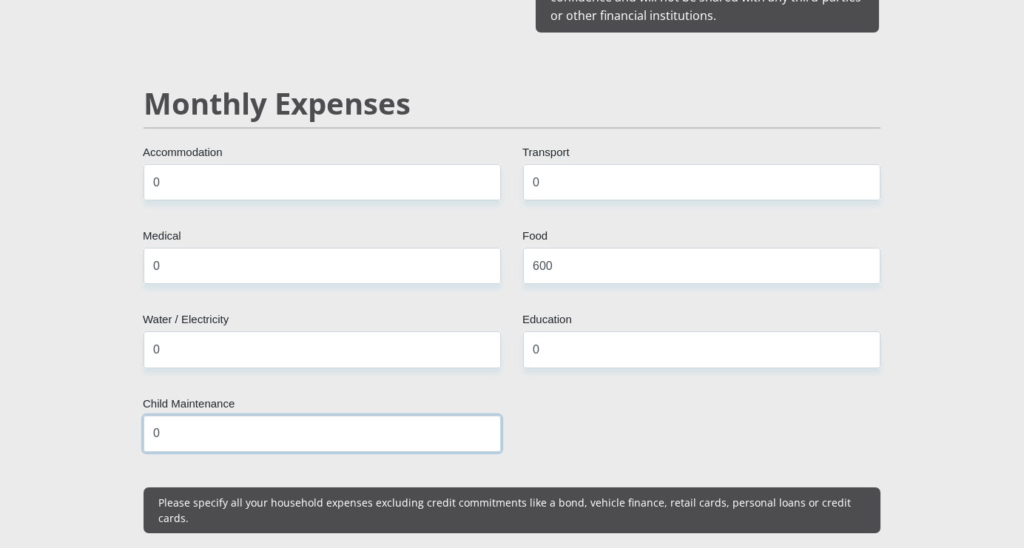
type input "0"
click at [540, 249] on input "600" at bounding box center [701, 266] width 357 height 36
click at [533, 252] on input "600" at bounding box center [701, 266] width 357 height 36
type input "1600"
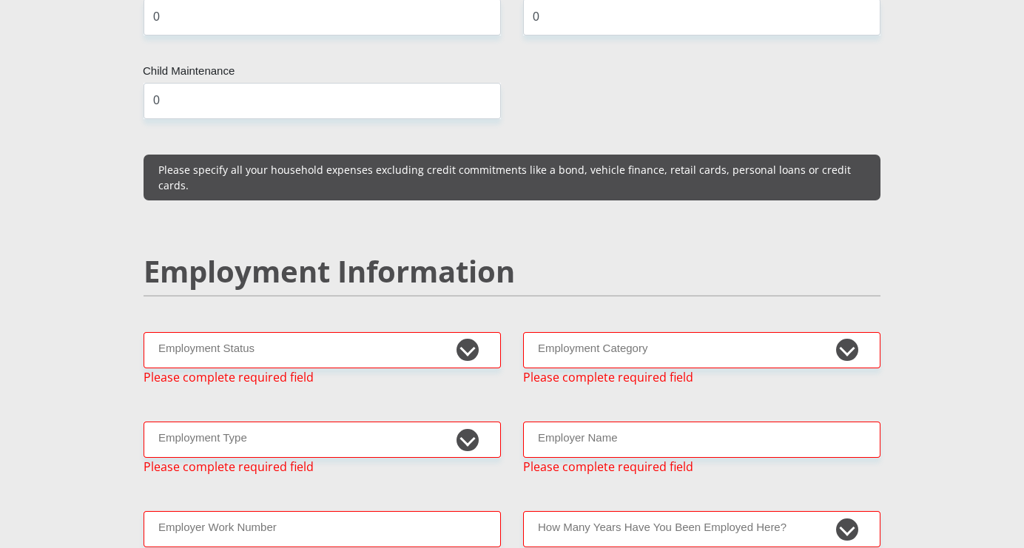
scroll to position [2053, 0]
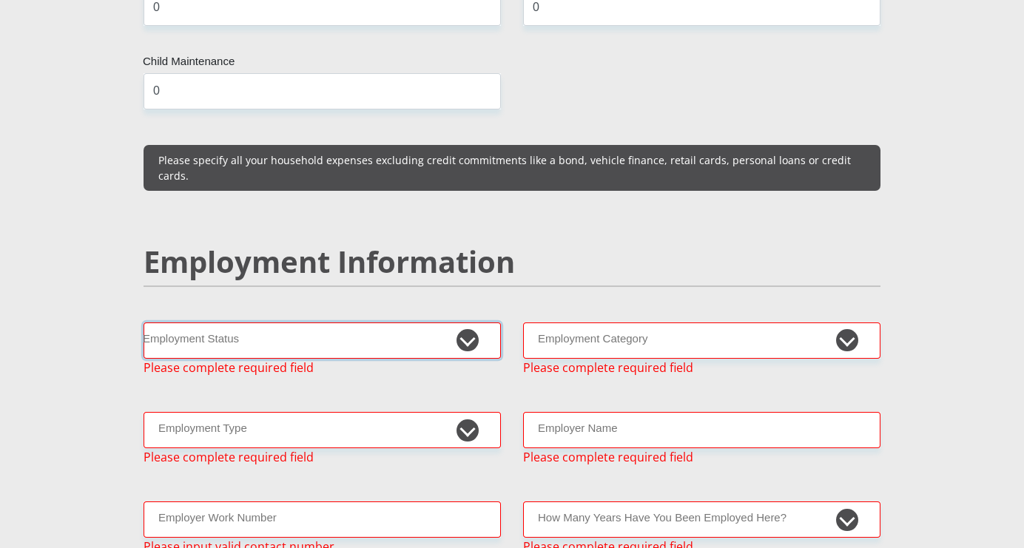
click at [469, 323] on select "Permanent/Full-time Part-time/Casual [DEMOGRAPHIC_DATA] Worker Self-Employed Ho…" at bounding box center [322, 341] width 357 height 36
select select "3"
click at [144, 323] on select "Permanent/Full-time Part-time/Casual [DEMOGRAPHIC_DATA] Worker Self-Employed Ho…" at bounding box center [322, 341] width 357 height 36
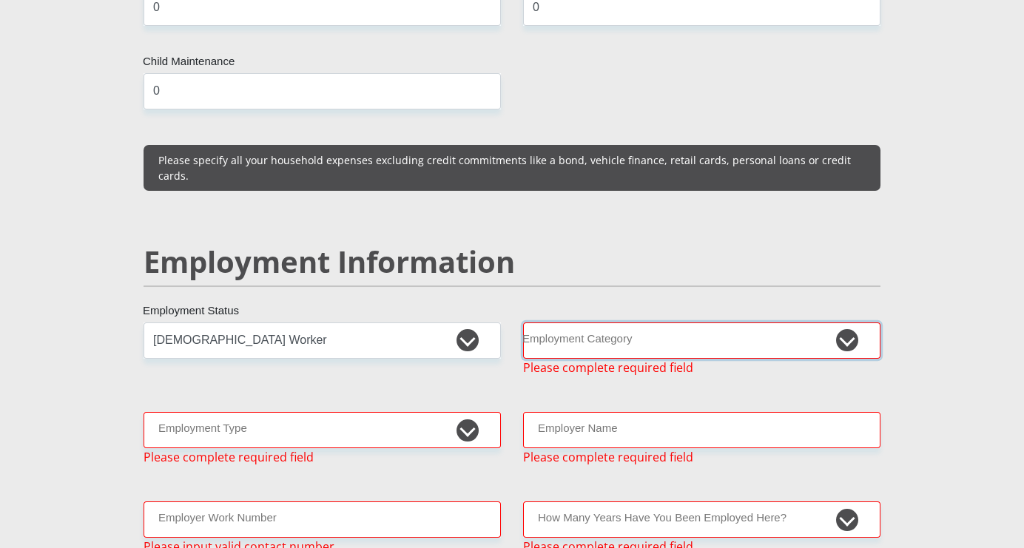
click at [846, 323] on select "AGRICULTURE ALCOHOL & TOBACCO CONSTRUCTION MATERIALS METALLURGY EQUIPMENT FOR R…" at bounding box center [701, 341] width 357 height 36
click at [609, 323] on select "AGRICULTURE ALCOHOL & TOBACCO CONSTRUCTION MATERIALS METALLURGY EQUIPMENT FOR R…" at bounding box center [701, 341] width 357 height 36
click at [605, 323] on select "AGRICULTURE ALCOHOL & TOBACCO CONSTRUCTION MATERIALS METALLURGY EQUIPMENT FOR R…" at bounding box center [701, 341] width 357 height 36
select select "45"
click at [920, 227] on div "Personal Details Mr Ms Mrs Dr [PERSON_NAME] Title [PERSON_NAME] First Name Sama…" at bounding box center [511, 433] width 843 height 4701
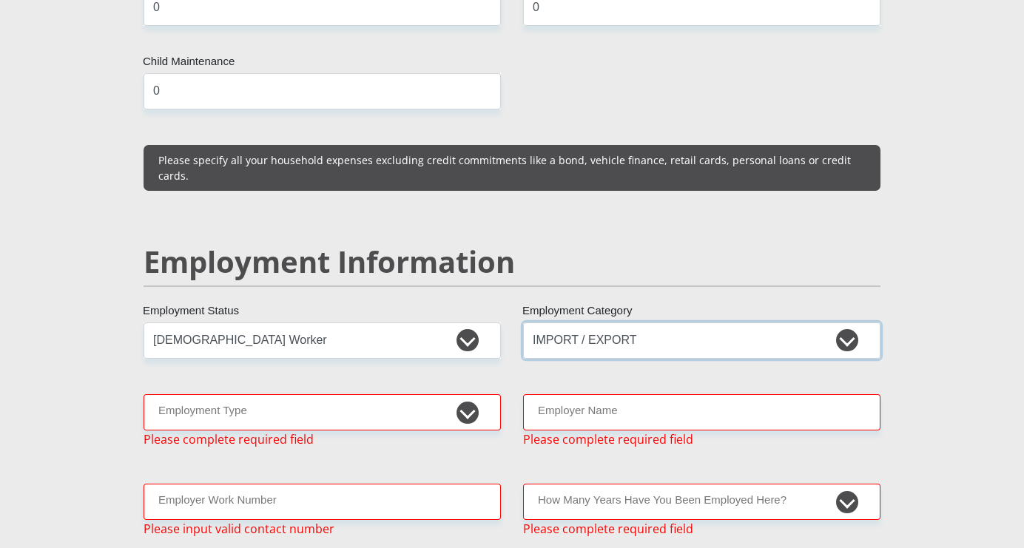
click at [724, 323] on select "AGRICULTURE ALCOHOL & TOBACCO CONSTRUCTION MATERIALS METALLURGY EQUIPMENT FOR R…" at bounding box center [701, 341] width 357 height 36
click at [468, 323] on select "Permanent/Full-time Part-time/Casual [DEMOGRAPHIC_DATA] Worker Self-Employed Ho…" at bounding box center [322, 341] width 357 height 36
click at [144, 323] on select "Permanent/Full-time Part-time/Casual [DEMOGRAPHIC_DATA] Worker Self-Employed Ho…" at bounding box center [322, 341] width 357 height 36
click at [599, 323] on select "AGRICULTURE ALCOHOL & TOBACCO CONSTRUCTION MATERIALS METALLURGY EQUIPMENT FOR R…" at bounding box center [701, 341] width 357 height 36
click at [464, 323] on select "Permanent/Full-time Part-time/Casual [DEMOGRAPHIC_DATA] Worker Self-Employed Ho…" at bounding box center [322, 341] width 357 height 36
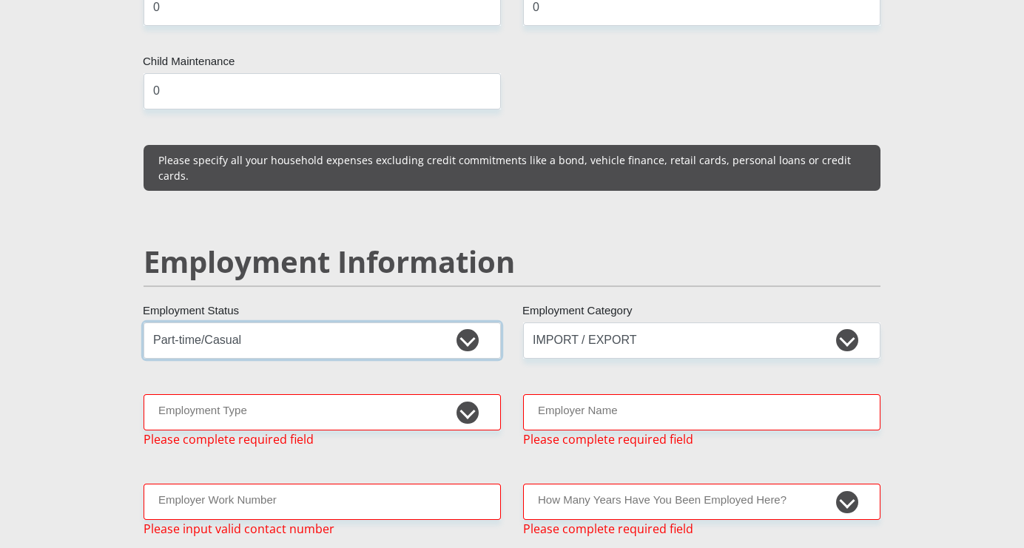
select select "3"
click at [144, 323] on select "Permanent/Full-time Part-time/Casual [DEMOGRAPHIC_DATA] Worker Self-Employed Ho…" at bounding box center [322, 341] width 357 height 36
click at [624, 323] on select "AGRICULTURE ALCOHOL & TOBACCO CONSTRUCTION MATERIALS METALLURGY EQUIPMENT FOR R…" at bounding box center [701, 341] width 357 height 36
select select "13"
click at [523, 323] on select "AGRICULTURE ALCOHOL & TOBACCO CONSTRUCTION MATERIALS METALLURGY EQUIPMENT FOR R…" at bounding box center [701, 341] width 357 height 36
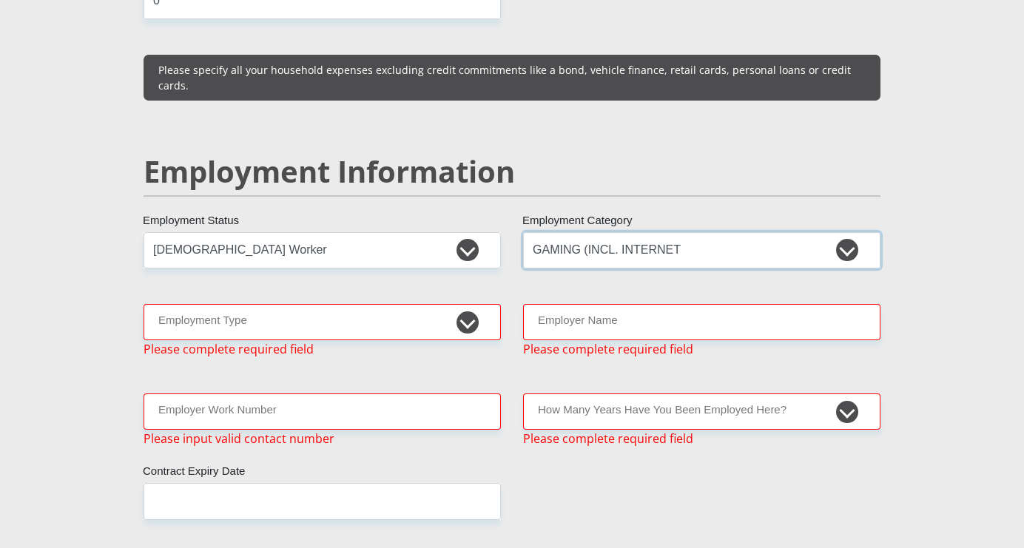
scroll to position [2145, 0]
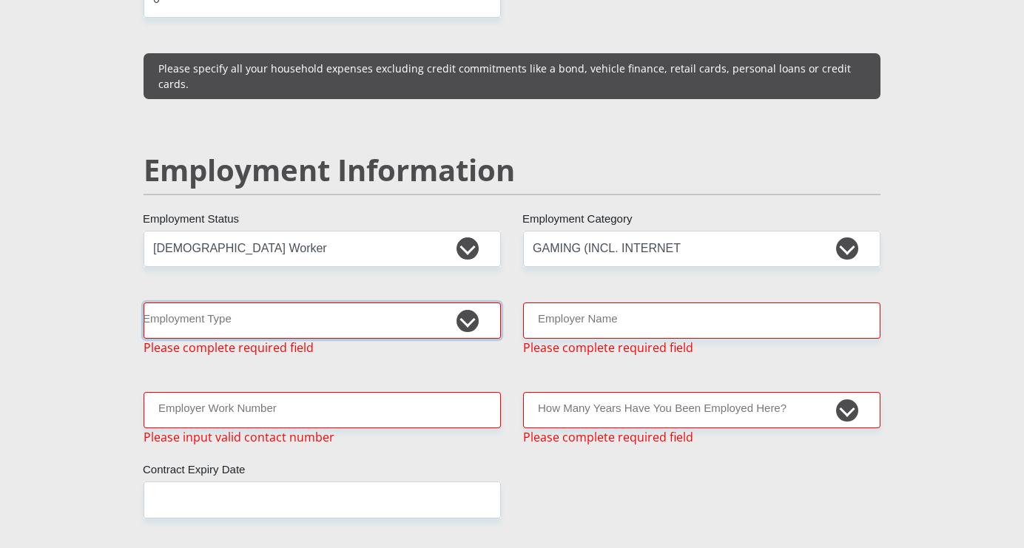
click at [471, 303] on select "College/Lecturer Craft Seller Creative Driver Executive Farmer Forces - Non Com…" at bounding box center [322, 321] width 357 height 36
click at [311, 348] on div "Mr Ms Mrs Dr [PERSON_NAME] Title [PERSON_NAME] First Name Samaai Surname 030924…" at bounding box center [511, 322] width 759 height 4434
click at [387, 303] on select "College/Lecturer Craft Seller Creative Driver Executive Farmer Forces - Non Com…" at bounding box center [322, 321] width 357 height 36
select select "Semi-Professional Worker"
click at [144, 303] on select "College/Lecturer Craft Seller Creative Driver Executive Farmer Forces - Non Com…" at bounding box center [322, 321] width 357 height 36
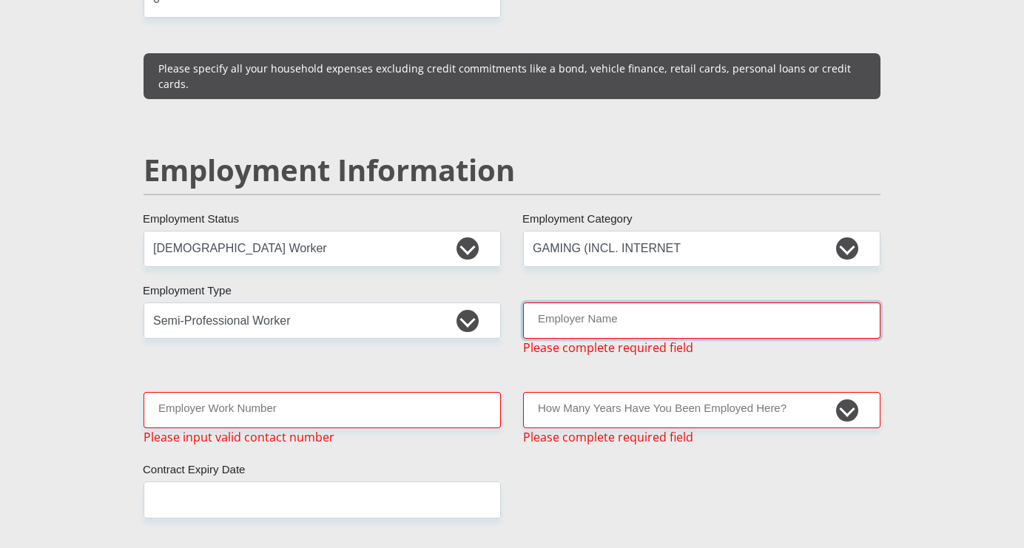
click at [593, 303] on input "Employer Name" at bounding box center [701, 321] width 357 height 36
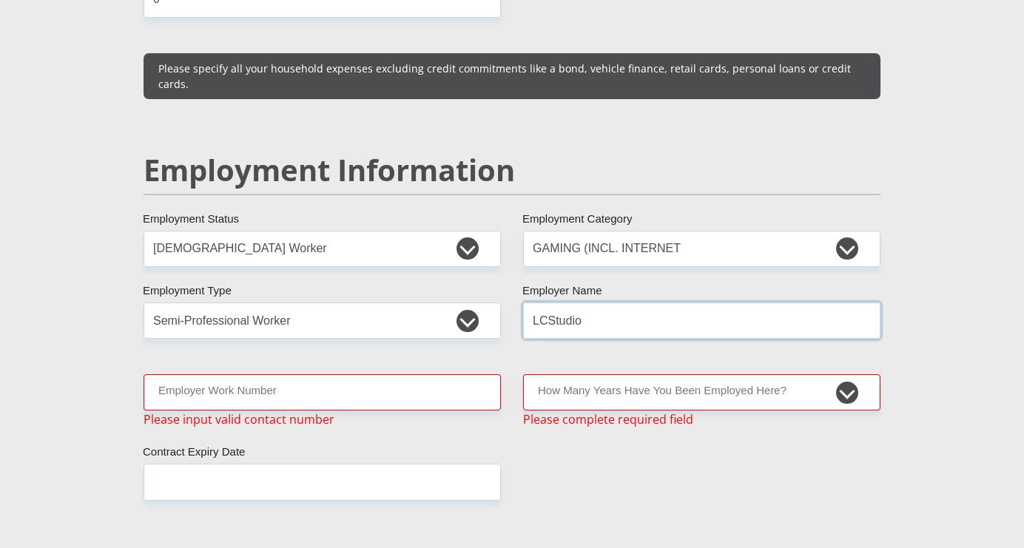
click at [546, 303] on input "LCStudio" at bounding box center [701, 321] width 357 height 36
type input "LCStudio"
click at [215, 374] on input "Employer Work Number" at bounding box center [322, 392] width 357 height 36
paste input "021 696 4157"
type input "021 696 4157"
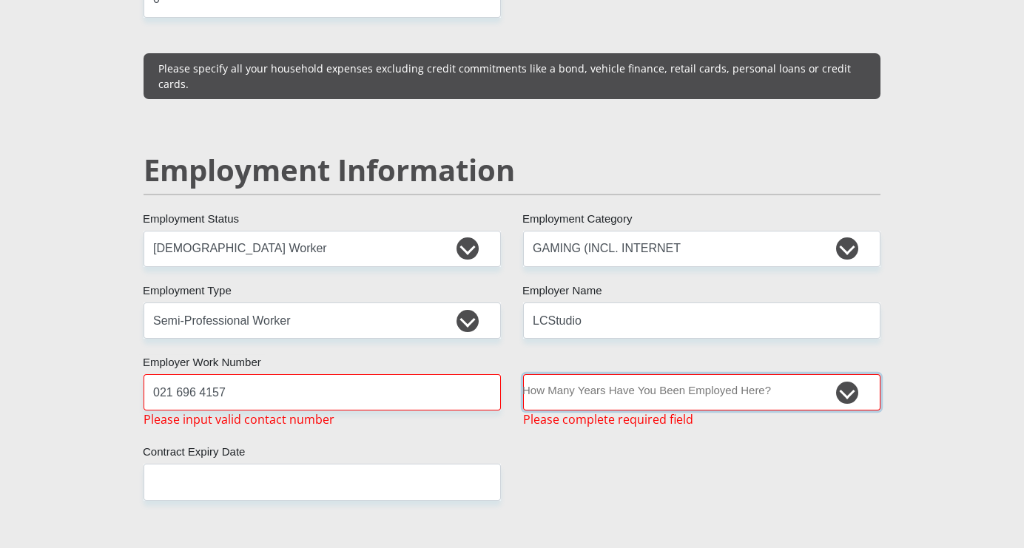
click at [753, 374] on select "less than 1 year 1-3 years 3-5 years 5+ years" at bounding box center [701, 392] width 357 height 36
select select "6"
click at [523, 374] on select "less than 1 year 1-3 years 3-5 years 5+ years" at bounding box center [701, 392] width 357 height 36
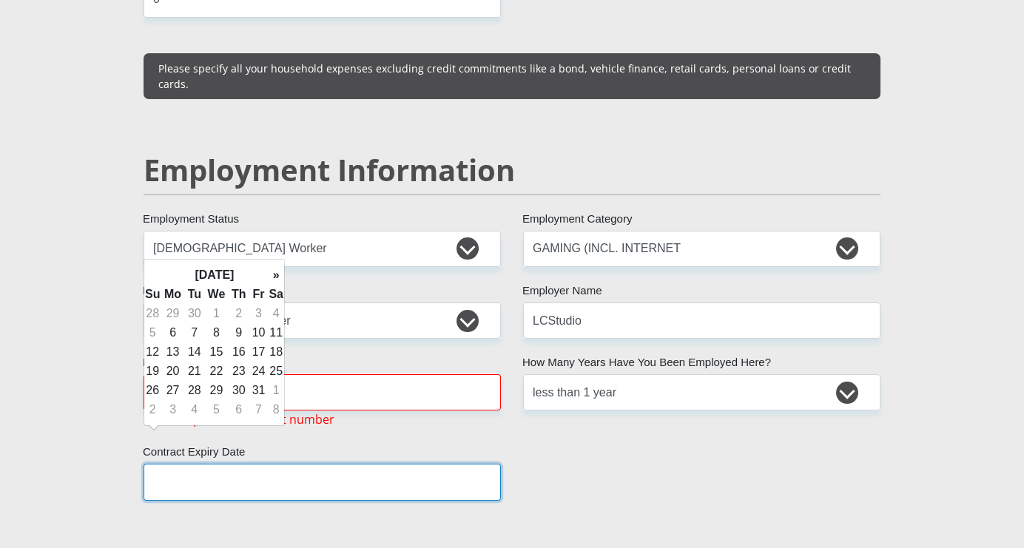
click at [220, 464] on input "text" at bounding box center [322, 482] width 357 height 36
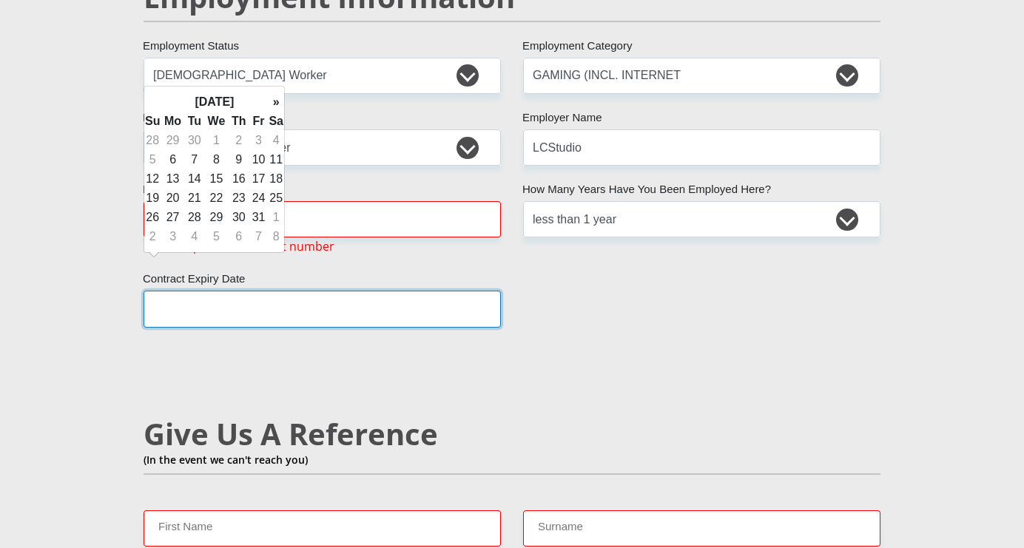
scroll to position [2318, 0]
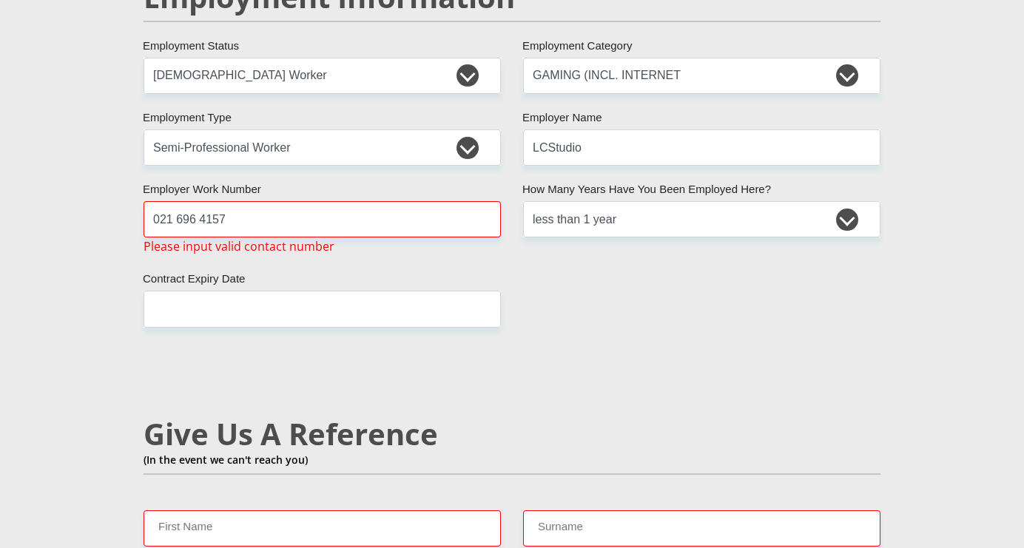
click at [408, 417] on h2 "Give Us A Reference" at bounding box center [512, 435] width 737 height 36
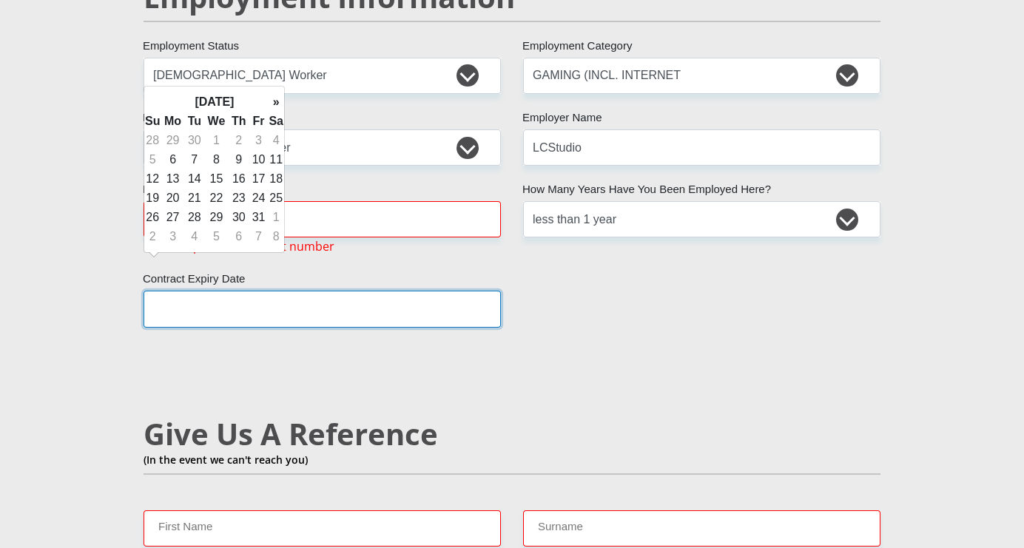
click at [317, 291] on input "text" at bounding box center [322, 309] width 357 height 36
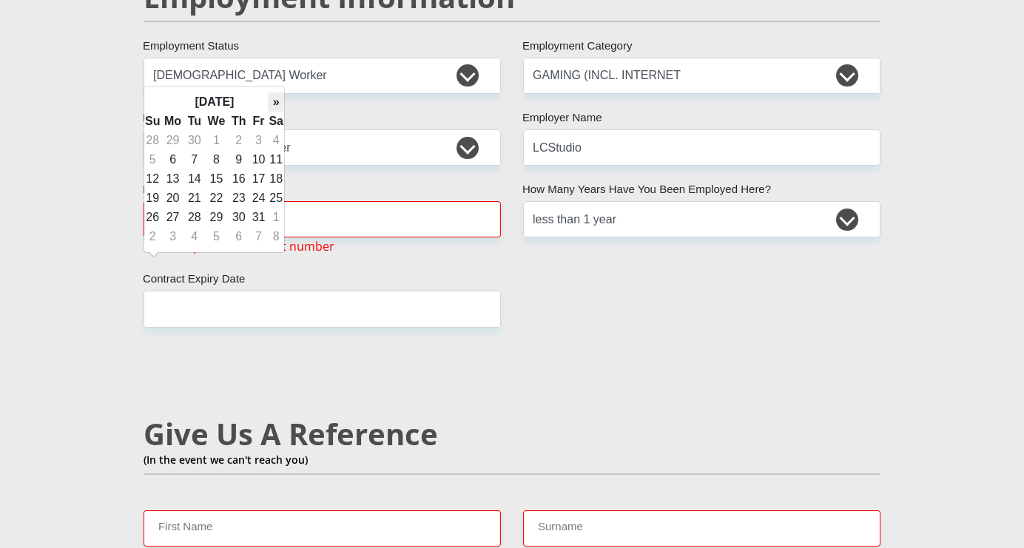
click at [274, 99] on th "»" at bounding box center [276, 101] width 16 height 19
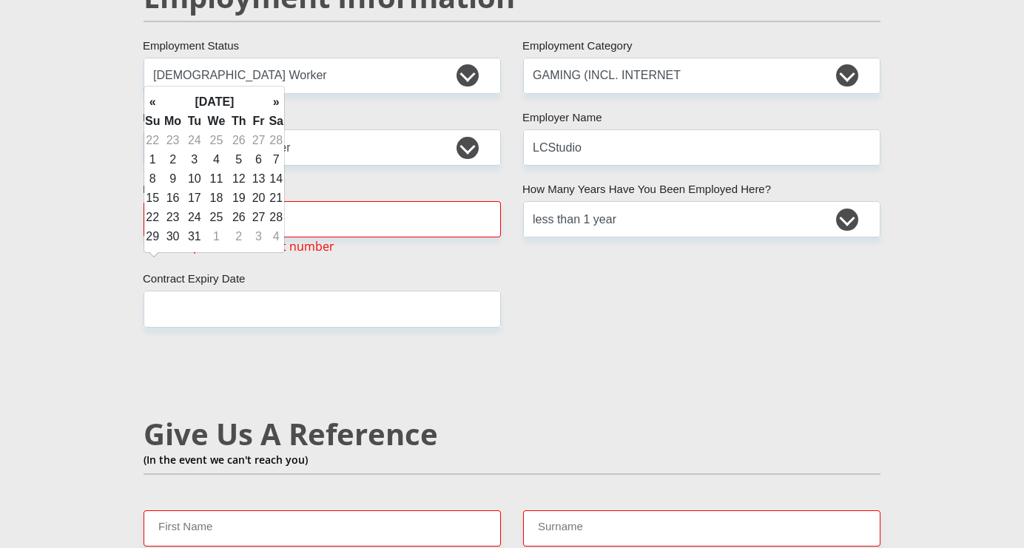
click at [274, 99] on th "»" at bounding box center [276, 101] width 16 height 19
click at [156, 215] on td "26" at bounding box center [152, 217] width 16 height 19
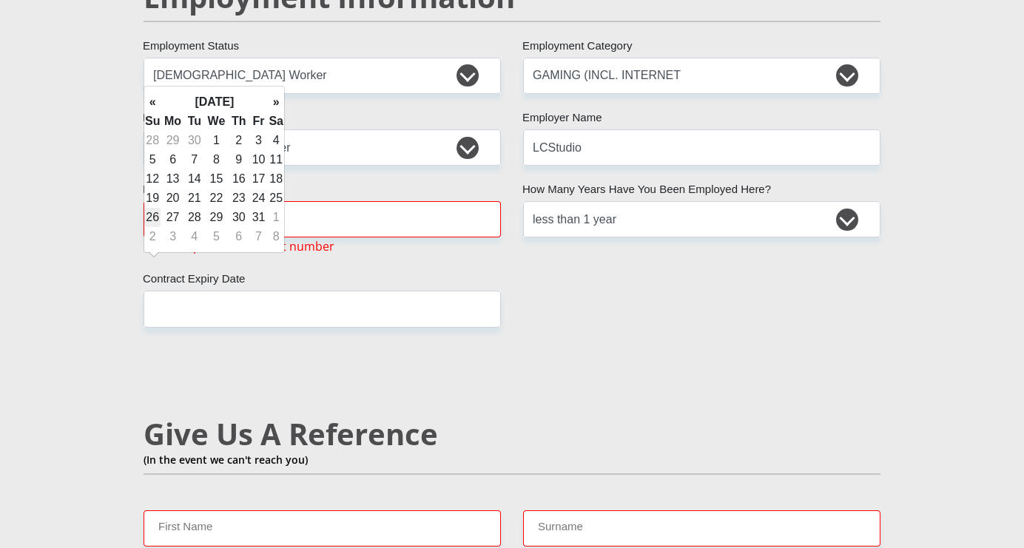
type input "[DATE]"
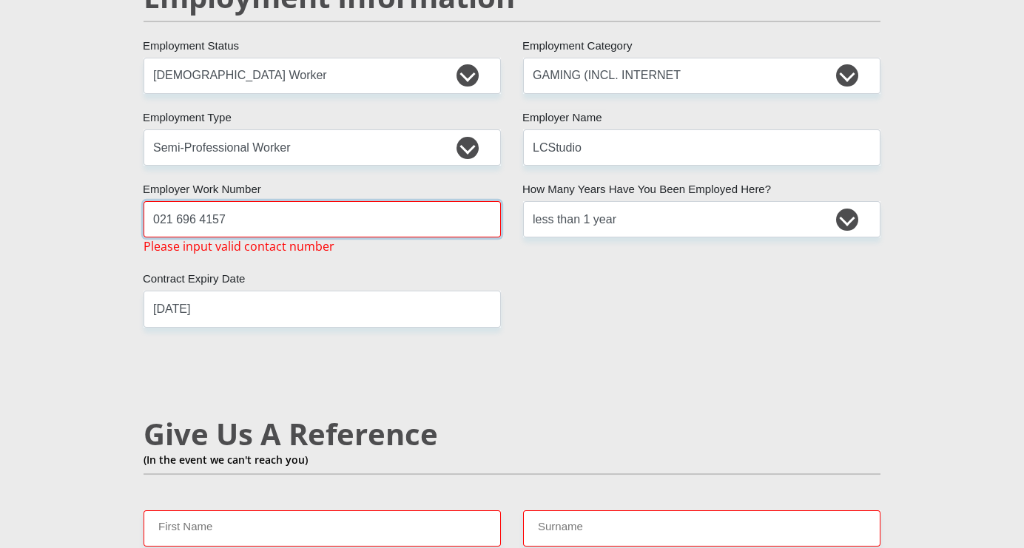
click at [179, 201] on input "021 696 4157" at bounding box center [322, 219] width 357 height 36
click at [195, 201] on input "021696 4157" at bounding box center [322, 219] width 357 height 36
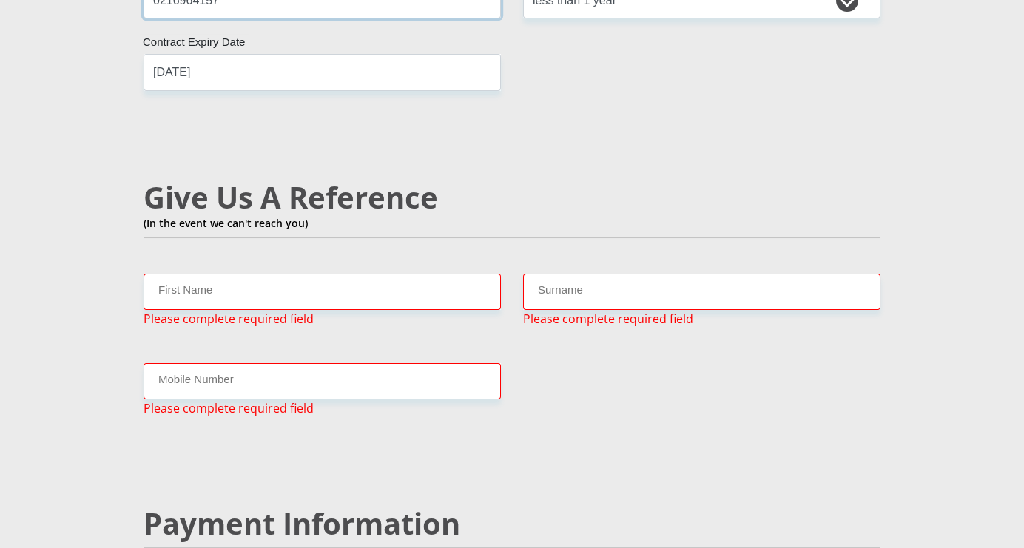
scroll to position [2528, 0]
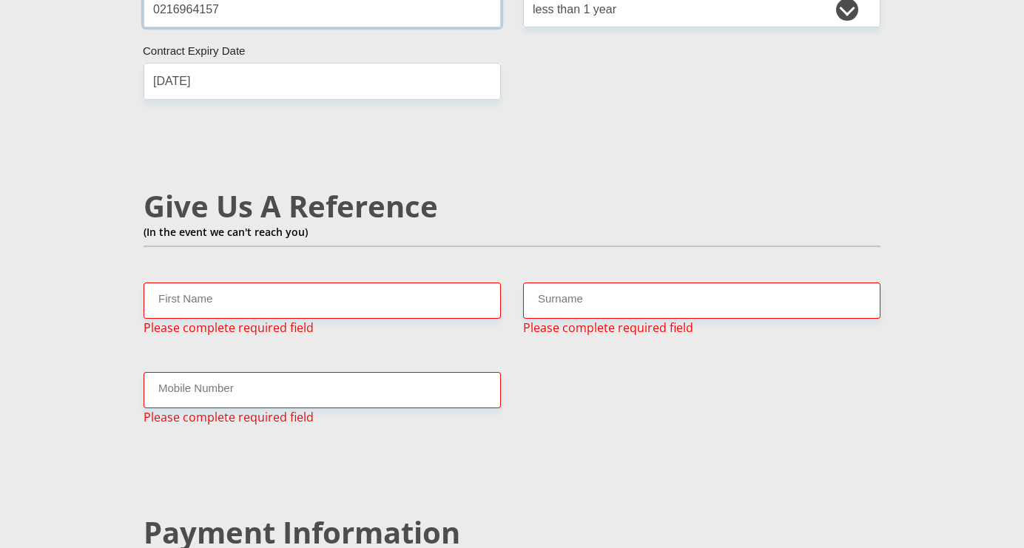
type input "0216964157"
